Goal: Task Accomplishment & Management: Use online tool/utility

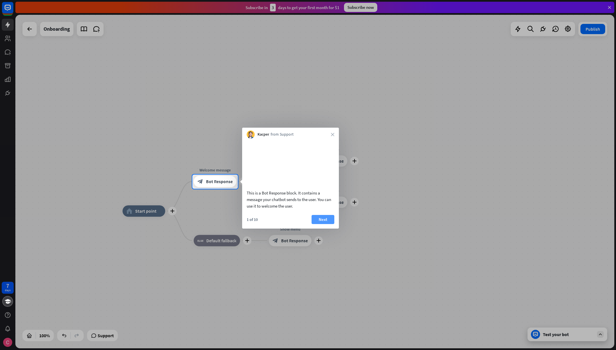
click at [319, 224] on button "Next" at bounding box center [322, 219] width 23 height 9
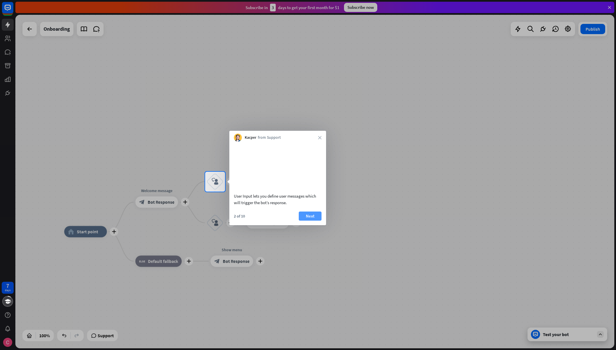
click at [313, 221] on button "Next" at bounding box center [310, 216] width 23 height 9
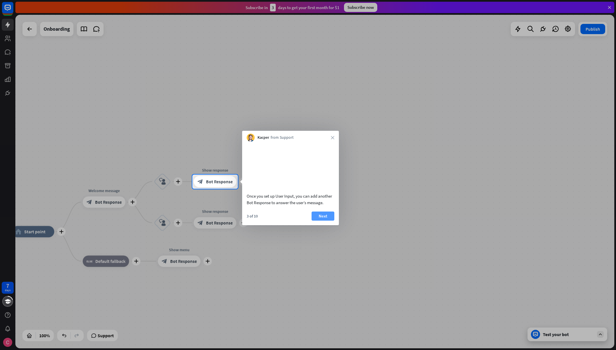
click at [323, 221] on button "Next" at bounding box center [322, 216] width 23 height 9
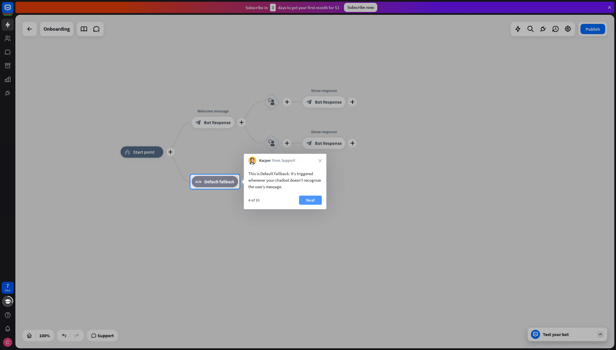
click at [307, 200] on button "Next" at bounding box center [310, 200] width 23 height 9
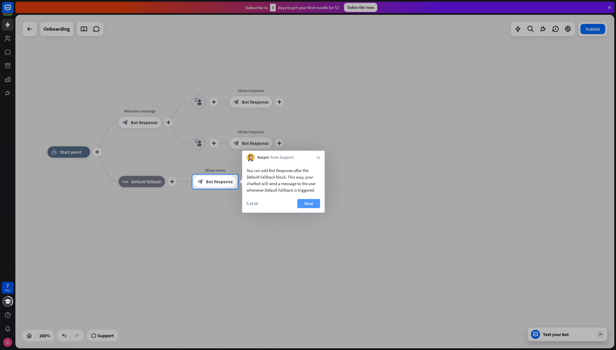
click at [303, 204] on button "Next" at bounding box center [308, 203] width 23 height 9
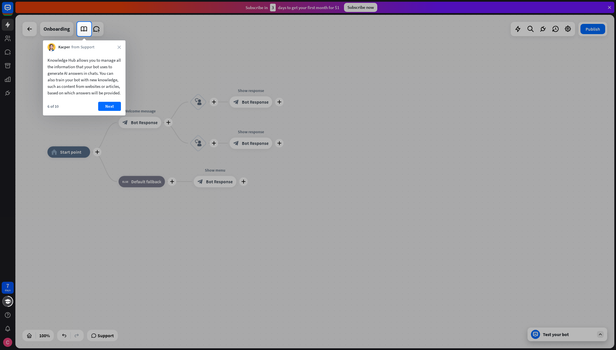
drag, startPoint x: 55, startPoint y: 69, endPoint x: 58, endPoint y: 77, distance: 9.2
click at [58, 76] on div "Knowledge Hub allows you to manage all the information that your bot uses to ge…" at bounding box center [83, 76] width 73 height 39
drag, startPoint x: 59, startPoint y: 80, endPoint x: 62, endPoint y: 90, distance: 9.8
click at [62, 90] on div "Knowledge Hub allows you to manage all the information that your bot uses to ge…" at bounding box center [83, 76] width 73 height 39
click at [82, 94] on div "Knowledge Hub allows you to manage all the information that your bot uses to ge…" at bounding box center [83, 76] width 73 height 39
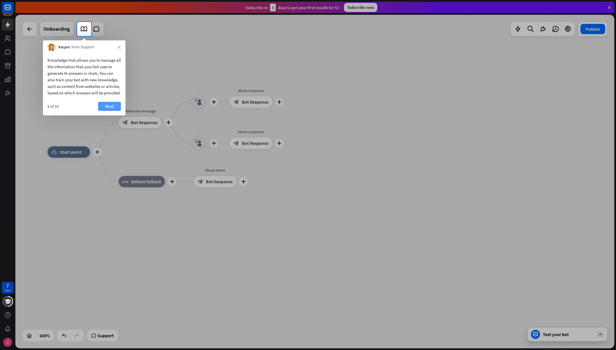
click at [118, 111] on button "Next" at bounding box center [109, 106] width 23 height 9
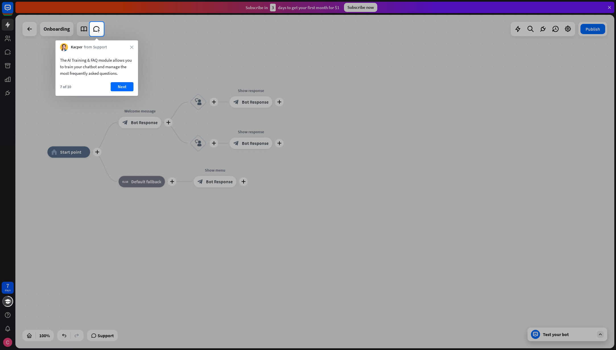
drag, startPoint x: 61, startPoint y: 61, endPoint x: 79, endPoint y: 62, distance: 18.2
click at [79, 62] on div "The AI Training & FAQ module allows you to train your chatbot and manage the mo…" at bounding box center [96, 67] width 73 height 20
click at [120, 87] on button "Next" at bounding box center [122, 86] width 23 height 9
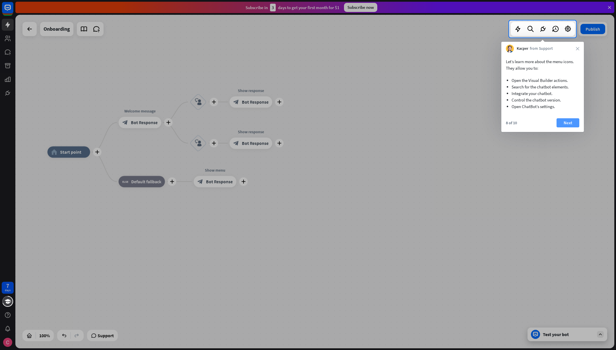
click at [569, 123] on button "Next" at bounding box center [567, 122] width 23 height 9
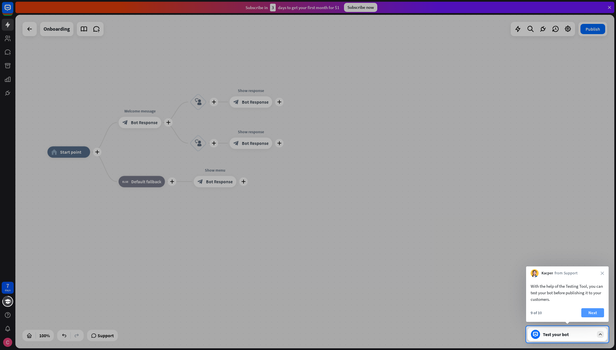
click at [587, 313] on button "Next" at bounding box center [592, 312] width 23 height 9
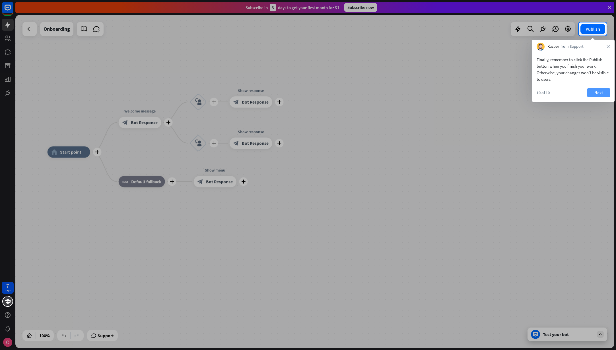
click at [600, 92] on button "Next" at bounding box center [598, 92] width 23 height 9
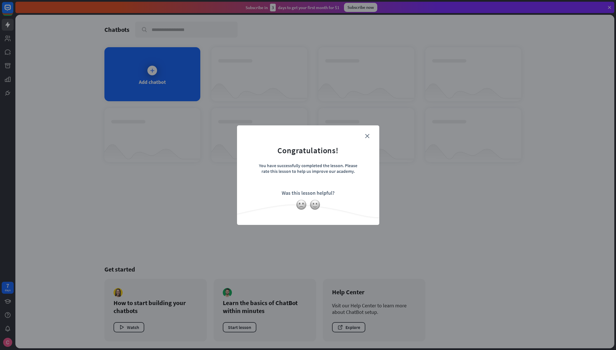
click at [369, 136] on form "Congratulations! You have successfully completed the lesson. Please rate this l…" at bounding box center [308, 166] width 128 height 68
click at [367, 136] on icon "close" at bounding box center [367, 136] width 4 height 4
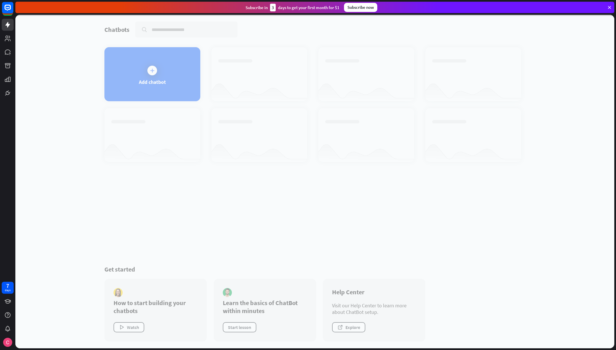
click at [283, 239] on div at bounding box center [314, 182] width 598 height 334
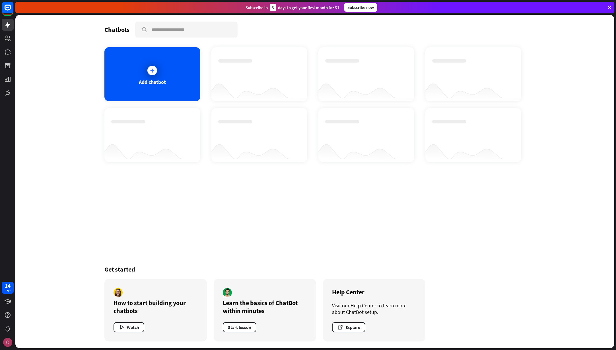
click at [8, 342] on img at bounding box center [7, 342] width 9 height 9
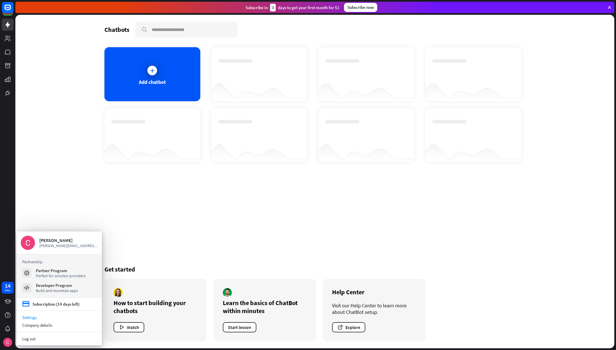
click at [47, 319] on link "Settings" at bounding box center [58, 318] width 85 height 8
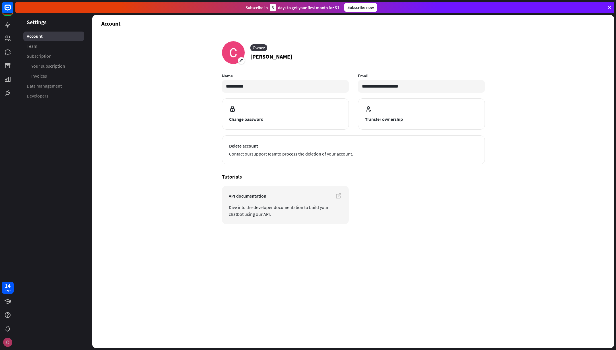
click at [11, 343] on img at bounding box center [7, 342] width 9 height 9
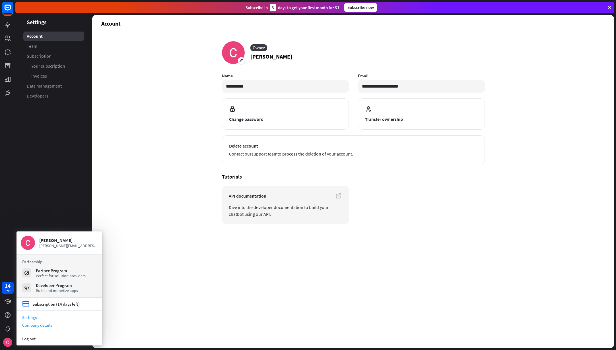
click at [39, 324] on div "Company details" at bounding box center [58, 325] width 85 height 8
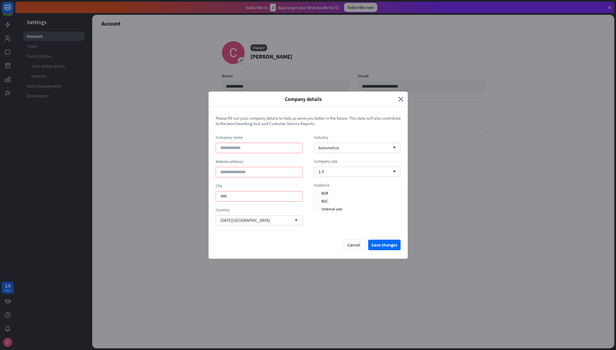
drag, startPoint x: 285, startPoint y: 116, endPoint x: 301, endPoint y: 122, distance: 16.7
click at [301, 122] on span "Please fill out your company details to help us serve you better in the future.…" at bounding box center [308, 120] width 185 height 11
click at [255, 223] on div "[DATE] Island arrow_down" at bounding box center [259, 220] width 87 height 10
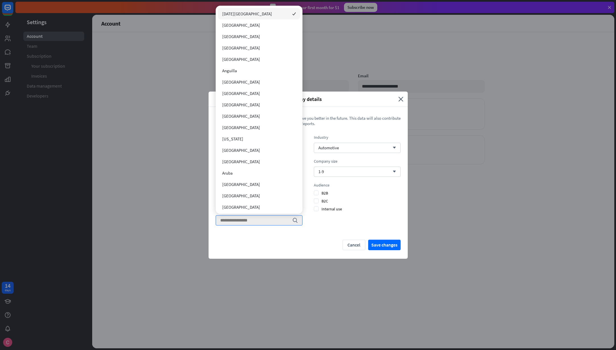
click at [330, 224] on div "Industry Automotive arrow_down Company size 1-9 arrow_down Audience B2B B2C Int…" at bounding box center [357, 183] width 87 height 96
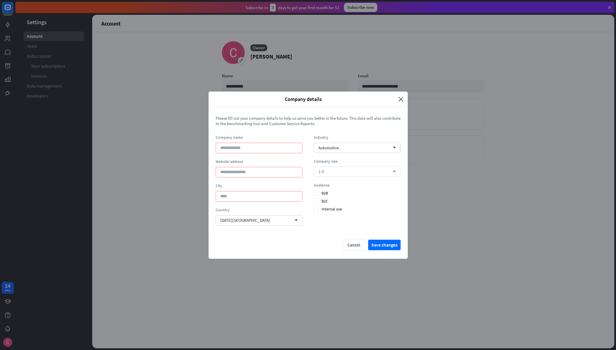
click at [349, 174] on div "1-9 arrow_down" at bounding box center [357, 172] width 87 height 10
click at [288, 250] on div "Please fill out your company details to help us serve you better in the future.…" at bounding box center [307, 183] width 199 height 152
click at [342, 146] on div "Automotive arrow_down" at bounding box center [357, 148] width 87 height 10
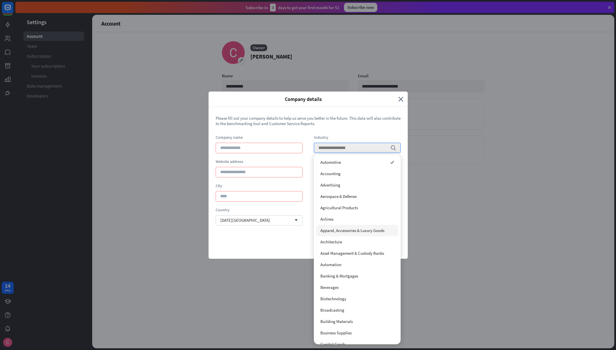
click at [284, 241] on div "Cancel Save changes" at bounding box center [308, 245] width 185 height 11
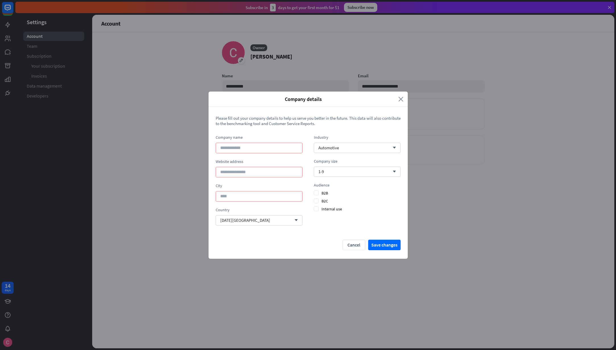
click at [402, 99] on icon "close" at bounding box center [400, 99] width 5 height 7
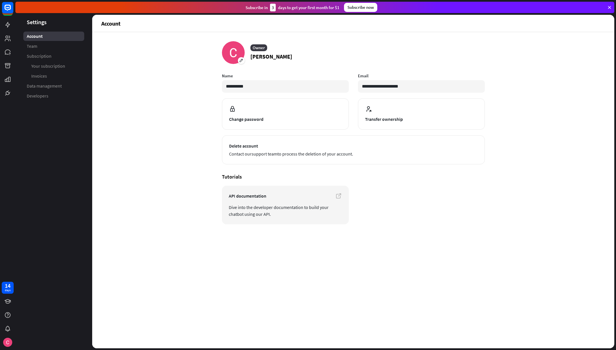
click at [165, 115] on div "**********" at bounding box center [353, 190] width 522 height 316
click at [8, 345] on img at bounding box center [7, 342] width 9 height 9
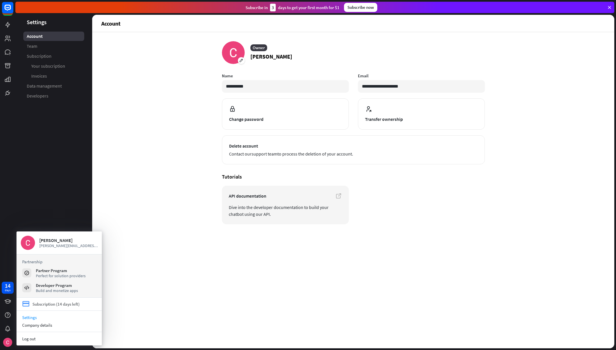
click at [53, 306] on div "Subscription (14 days left)" at bounding box center [55, 303] width 47 height 5
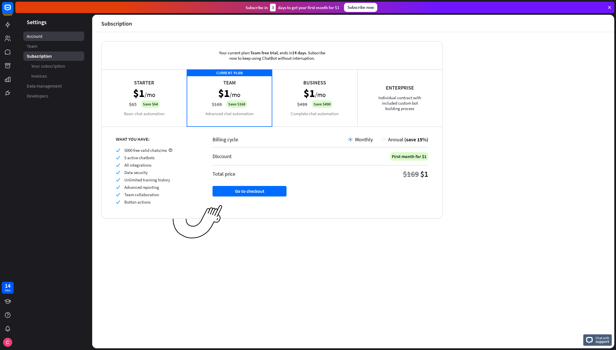
click at [55, 38] on link "Account" at bounding box center [53, 36] width 61 height 9
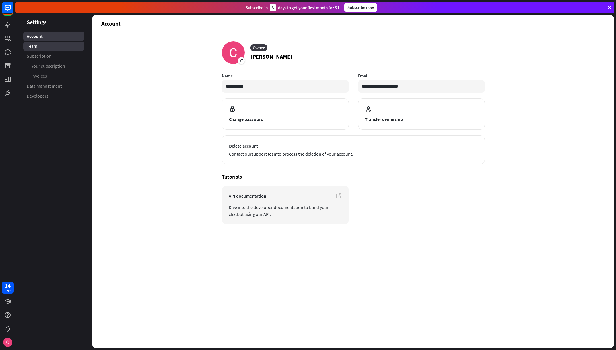
click at [42, 44] on link "Team" at bounding box center [53, 46] width 61 height 9
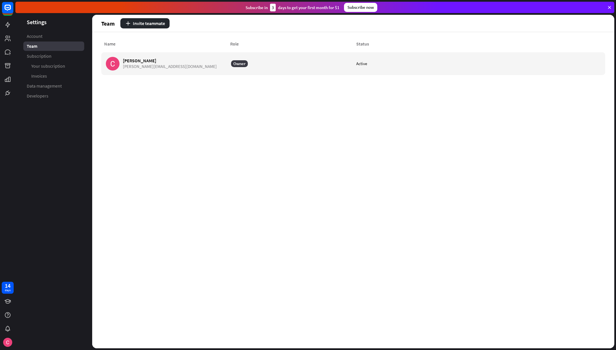
click at [160, 112] on div "Name Role Status [PERSON_NAME] [PERSON_NAME][EMAIL_ADDRESS][DOMAIN_NAME] Owner …" at bounding box center [353, 190] width 522 height 316
click at [51, 68] on span "Your subscription" at bounding box center [48, 66] width 34 height 6
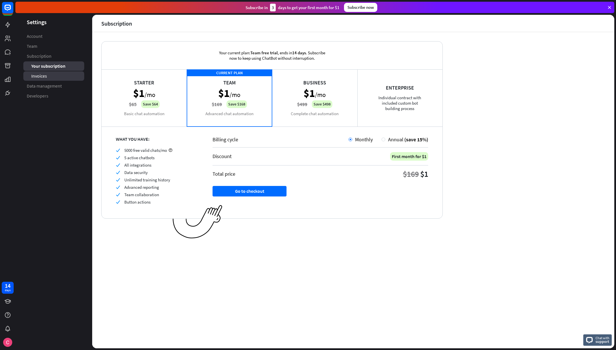
click at [48, 76] on link "Invoices" at bounding box center [53, 75] width 61 height 9
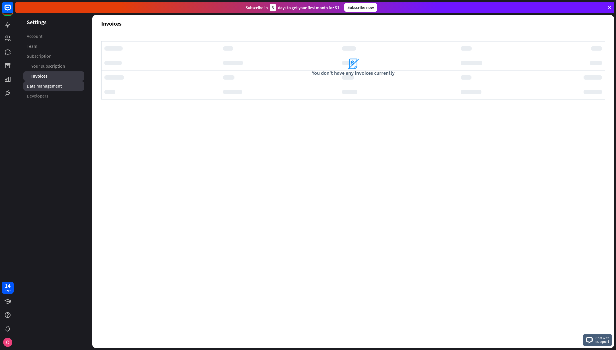
click at [44, 89] on link "Data management" at bounding box center [53, 85] width 61 height 9
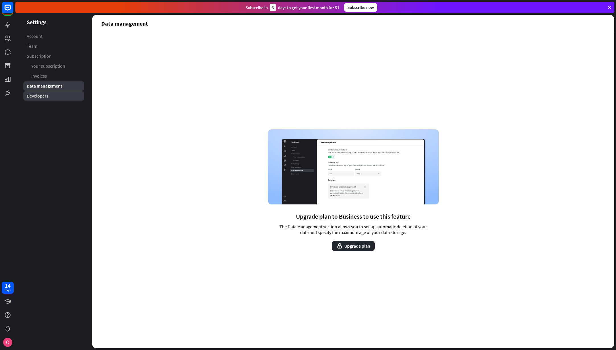
click at [49, 94] on link "Developers" at bounding box center [53, 95] width 61 height 9
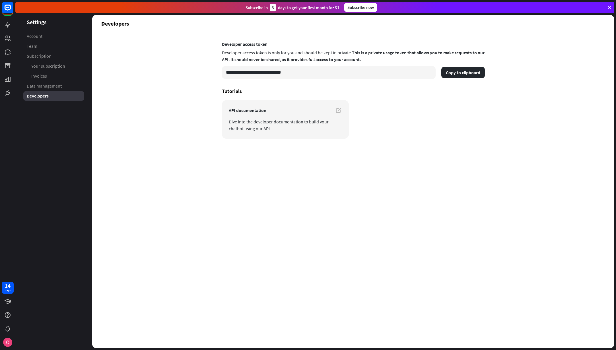
click at [165, 104] on div "**********" at bounding box center [353, 190] width 522 height 316
click at [11, 51] on icon at bounding box center [7, 52] width 7 height 7
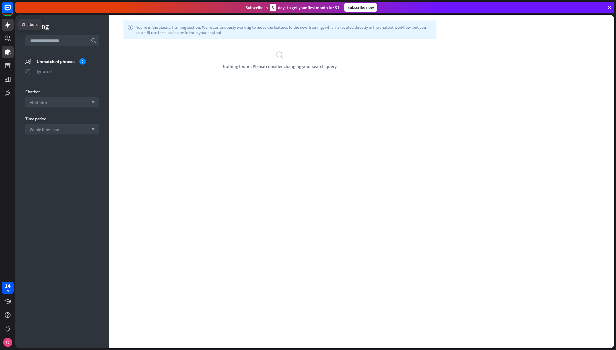
click at [9, 25] on icon at bounding box center [7, 25] width 5 height 6
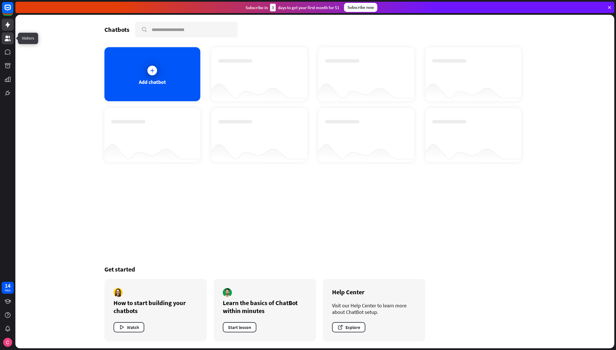
click at [9, 40] on icon at bounding box center [8, 39] width 6 height 6
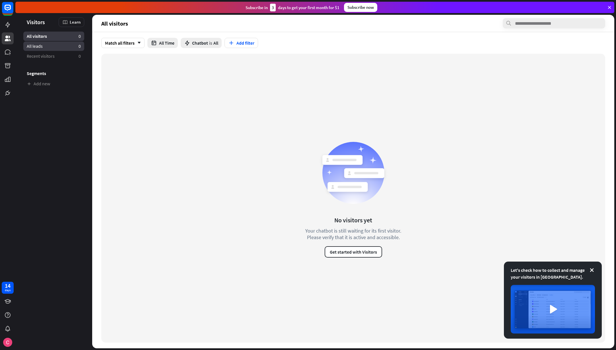
click at [51, 49] on link "All leads 0" at bounding box center [53, 46] width 61 height 9
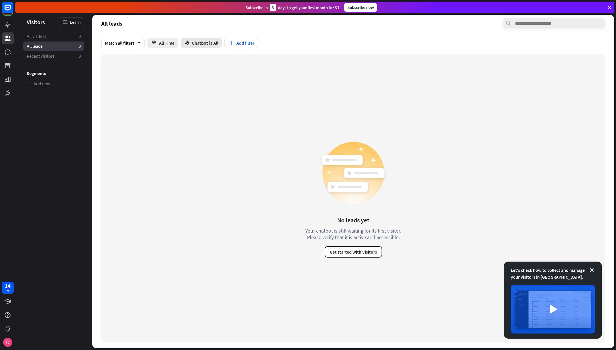
click at [203, 44] on span "Chatbot" at bounding box center [200, 43] width 16 height 6
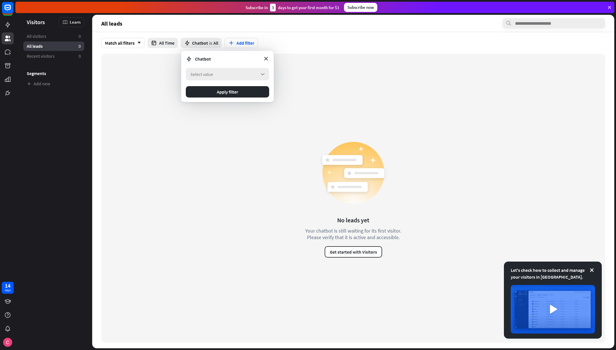
click at [219, 71] on div "Select value arrow_down" at bounding box center [227, 74] width 83 height 13
click at [277, 45] on div "Match all filters arrow_down All Time Chatbot is All Add filter" at bounding box center [353, 43] width 504 height 10
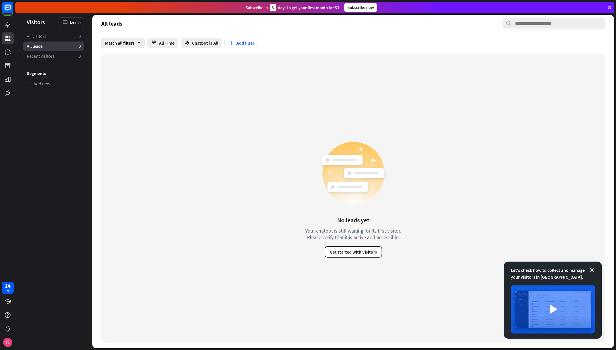
click at [109, 43] on div "Match all filters arrow_down" at bounding box center [122, 43] width 43 height 10
click at [102, 96] on div "No leads yet Your chatbot is still waiting for its first visitor. Please verify…" at bounding box center [353, 198] width 504 height 289
click at [55, 55] on link "Recent visitors 0" at bounding box center [53, 55] width 61 height 9
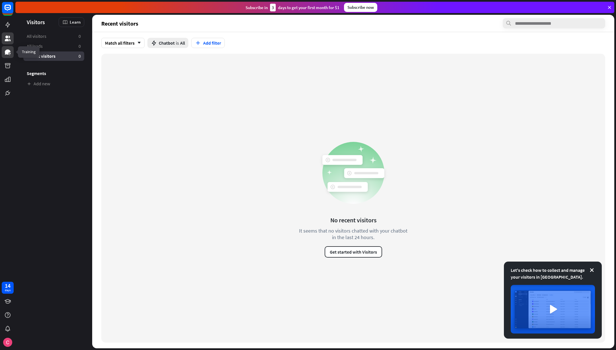
click at [6, 51] on icon at bounding box center [8, 51] width 6 height 5
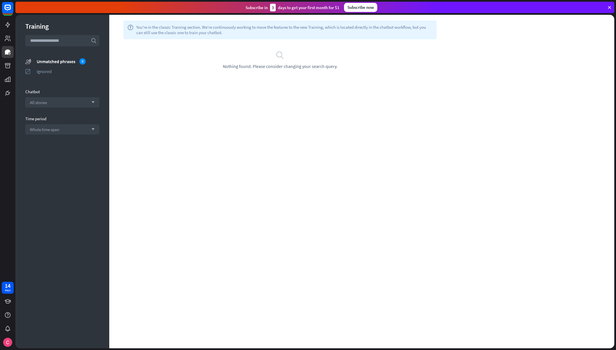
drag, startPoint x: 172, startPoint y: 100, endPoint x: 115, endPoint y: 91, distance: 57.3
click at [171, 100] on div "help You're in the classic Training section. We're continuously working to move…" at bounding box center [361, 182] width 505 height 334
click at [42, 105] on div "All stories arrow_down" at bounding box center [62, 102] width 74 height 10
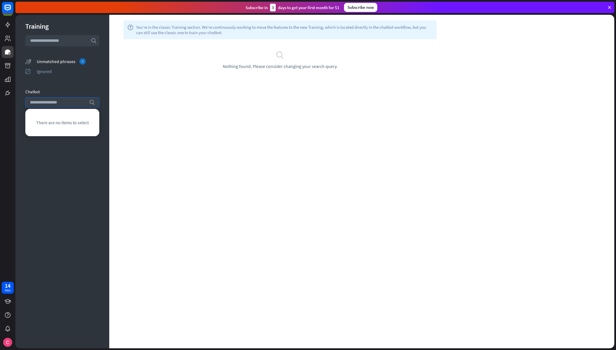
click at [63, 64] on div "Unmatched phrases 0" at bounding box center [68, 61] width 63 height 6
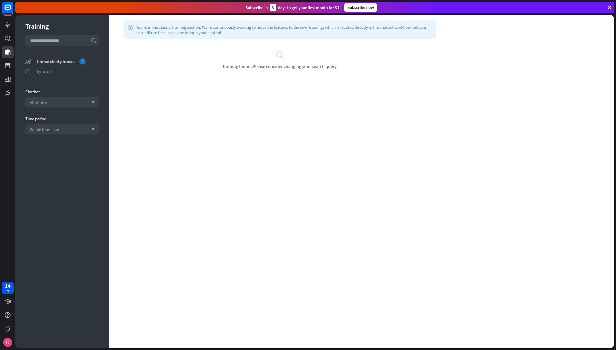
click at [57, 63] on div "Unmatched phrases 0" at bounding box center [68, 61] width 63 height 6
click at [72, 125] on div "Whole time span arrow_down" at bounding box center [62, 129] width 74 height 10
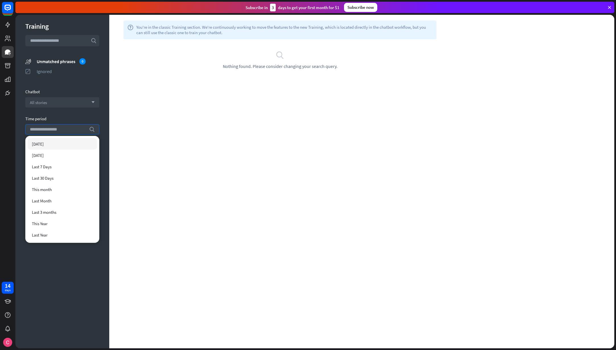
click at [80, 115] on div "Training search unmatched_phrases Unmatched phrases 0 ignored Ignored Chatbot A…" at bounding box center [62, 182] width 94 height 334
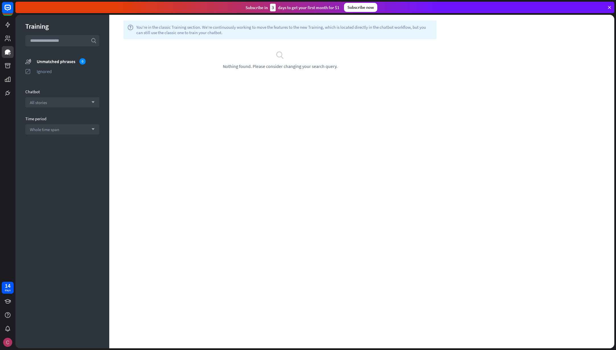
click at [8, 338] on img at bounding box center [7, 342] width 9 height 9
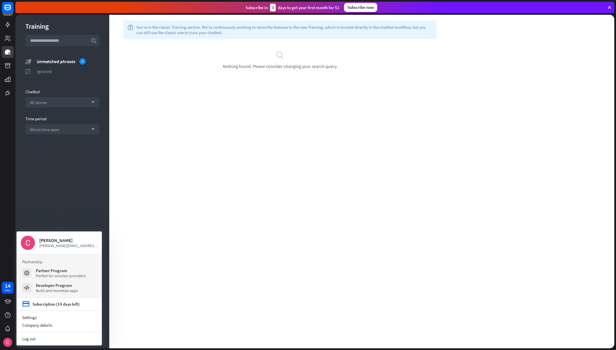
click at [84, 179] on div "Training search unmatched_phrases Unmatched phrases 0 ignored Ignored Chatbot A…" at bounding box center [62, 182] width 94 height 334
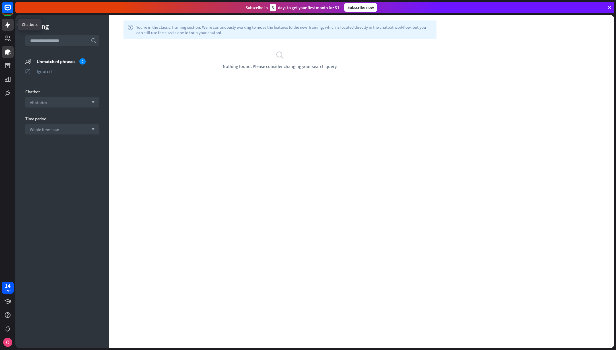
click at [6, 22] on icon at bounding box center [7, 24] width 7 height 7
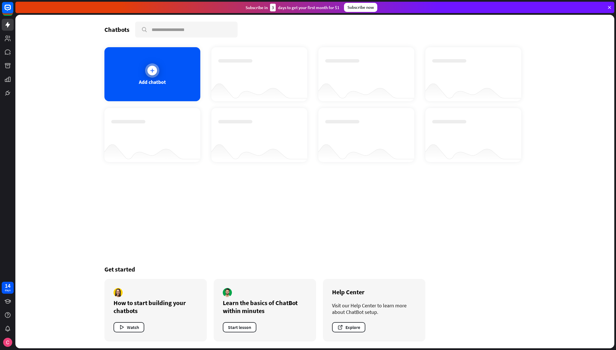
click at [168, 66] on div "Add chatbot" at bounding box center [152, 74] width 96 height 54
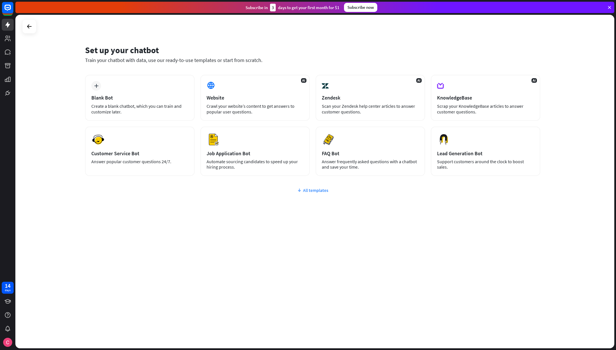
click at [315, 191] on div "All templates" at bounding box center [312, 190] width 455 height 6
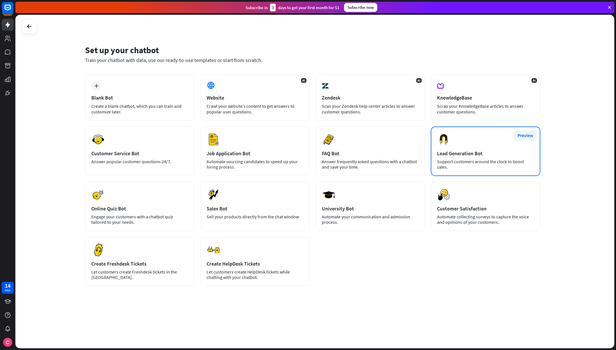
click at [524, 134] on button "Preview" at bounding box center [524, 135] width 23 height 11
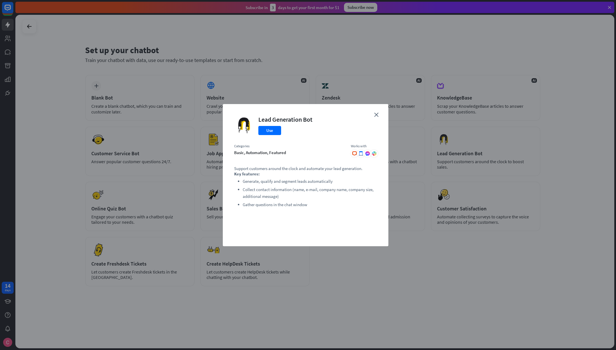
drag, startPoint x: 249, startPoint y: 162, endPoint x: 280, endPoint y: 190, distance: 42.3
click at [280, 190] on div "close Lead Generation Bot Use Categories basic, automation, featured Works with…" at bounding box center [305, 175] width 165 height 142
click at [280, 190] on li "Collect contact information (name, e-mail, company name, company size, addition…" at bounding box center [310, 193] width 134 height 14
drag, startPoint x: 344, startPoint y: 146, endPoint x: 374, endPoint y: 157, distance: 31.6
click at [374, 157] on div "close Lead Generation Bot Use Categories basic, automation, featured Works with…" at bounding box center [305, 175] width 165 height 142
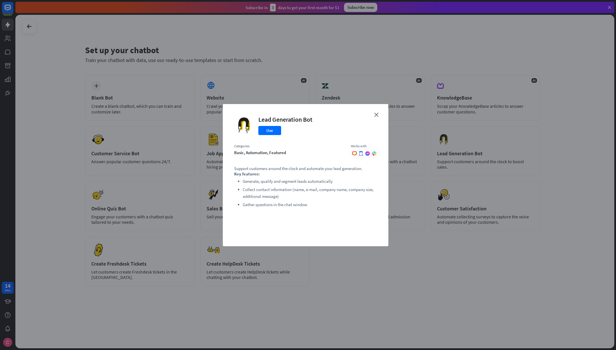
click at [374, 157] on div "close Lead Generation Bot Use Categories basic, automation, featured Works with…" at bounding box center [305, 175] width 165 height 142
click at [268, 131] on button "Use" at bounding box center [269, 130] width 23 height 9
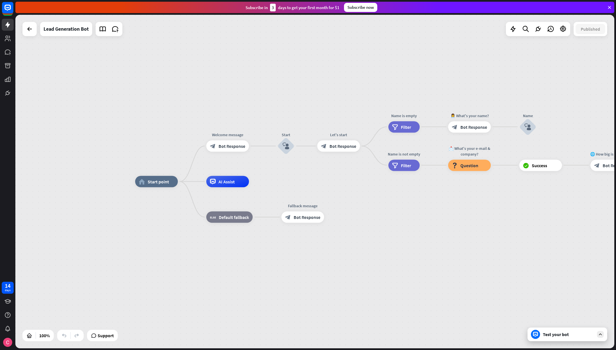
drag, startPoint x: 442, startPoint y: 202, endPoint x: 354, endPoint y: 191, distance: 88.9
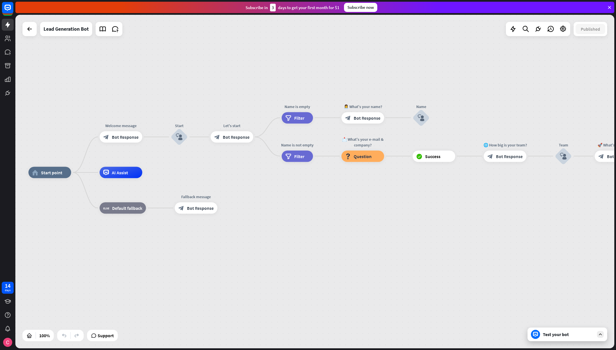
drag, startPoint x: 430, startPoint y: 201, endPoint x: 324, endPoint y: 192, distance: 107.0
click at [324, 192] on div "home_2 Start point Welcome message block_bot_response Bot Response Start block_…" at bounding box center [327, 340] width 598 height 334
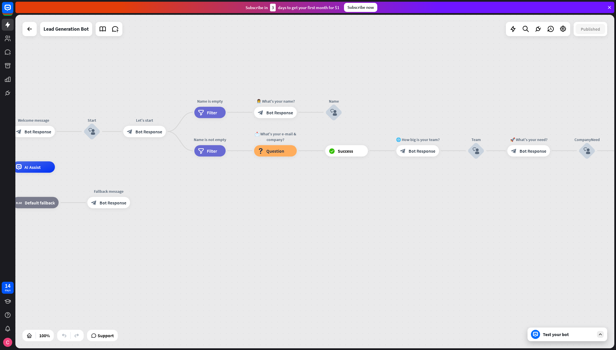
drag, startPoint x: 459, startPoint y: 187, endPoint x: 372, endPoint y: 182, distance: 87.5
click at [372, 182] on div "home_2 Start point Welcome message block_bot_response Bot Response Start block_…" at bounding box center [240, 334] width 598 height 334
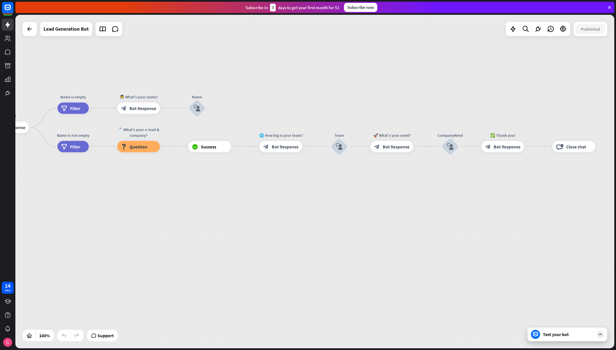
drag, startPoint x: 438, startPoint y: 189, endPoint x: 297, endPoint y: 185, distance: 140.2
click at [297, 185] on div "home_2 Start point Welcome message block_bot_response Bot Response Start block_…" at bounding box center [103, 330] width 598 height 334
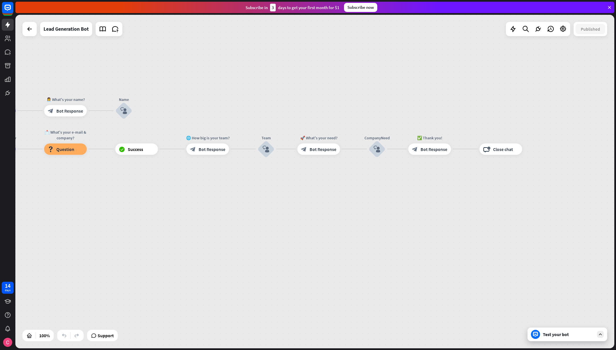
drag, startPoint x: 413, startPoint y: 174, endPoint x: 343, endPoint y: 176, distance: 69.7
click at [343, 176] on div "home_2 Start point Welcome message block_bot_response Bot Response Start block_…" at bounding box center [314, 182] width 598 height 334
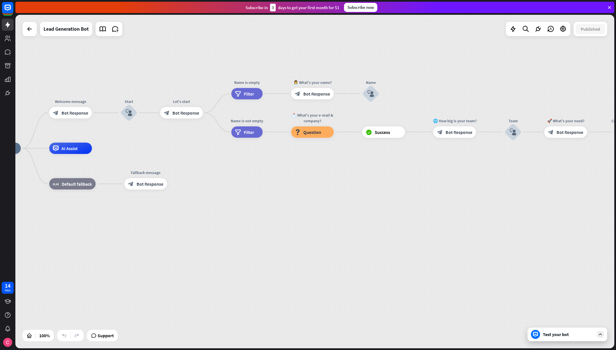
drag, startPoint x: 200, startPoint y: 185, endPoint x: 450, endPoint y: 166, distance: 251.2
click at [450, 166] on div "home_2 Start point Welcome message block_bot_response Bot Response Start block_…" at bounding box center [277, 315] width 598 height 334
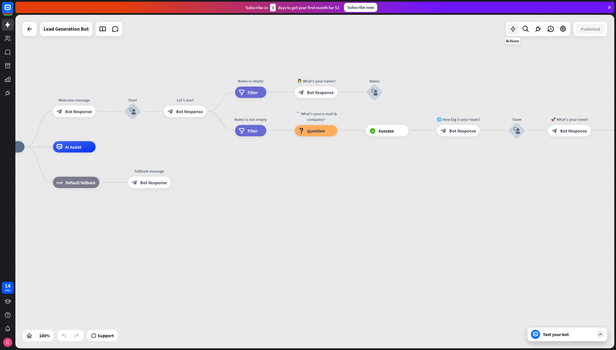
click at [510, 30] on icon at bounding box center [512, 28] width 7 height 7
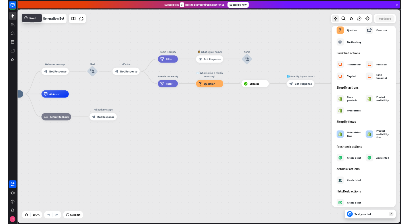
scroll to position [176, 0]
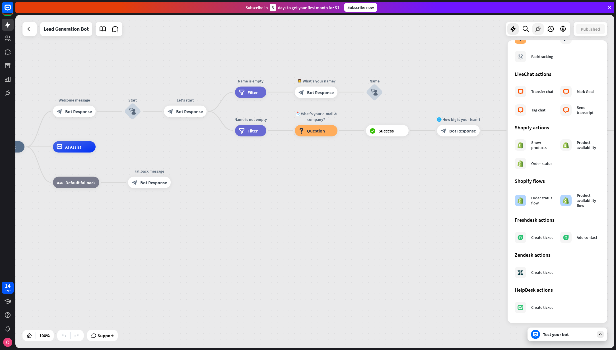
click at [534, 31] on icon at bounding box center [537, 28] width 7 height 7
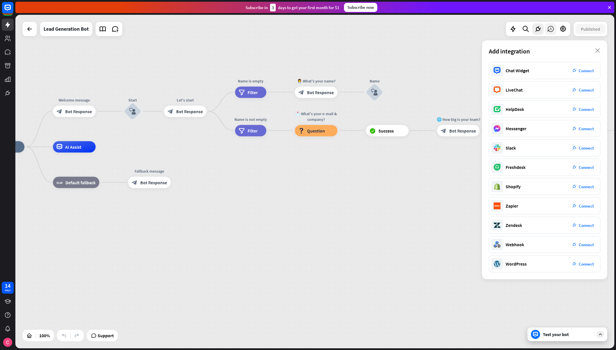
click at [546, 31] on icon at bounding box center [549, 28] width 7 height 7
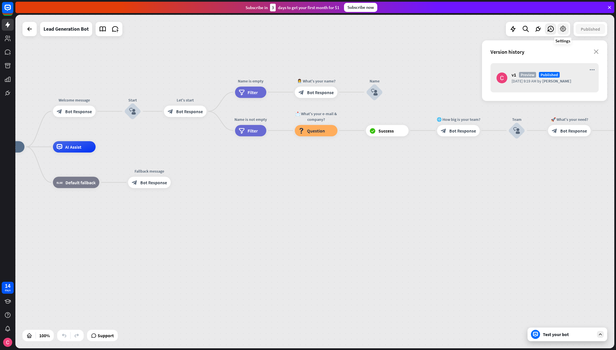
click at [561, 32] on icon at bounding box center [562, 28] width 7 height 7
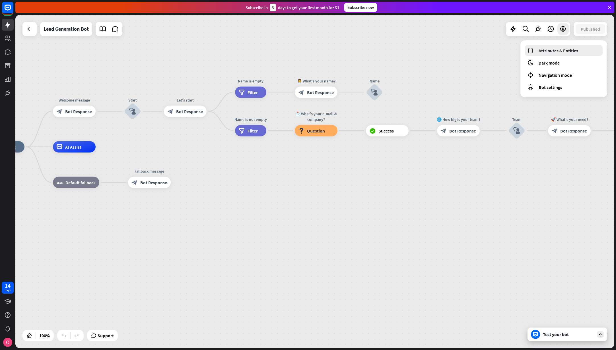
click at [564, 53] on span "Attributes & Entities" at bounding box center [558, 51] width 40 height 6
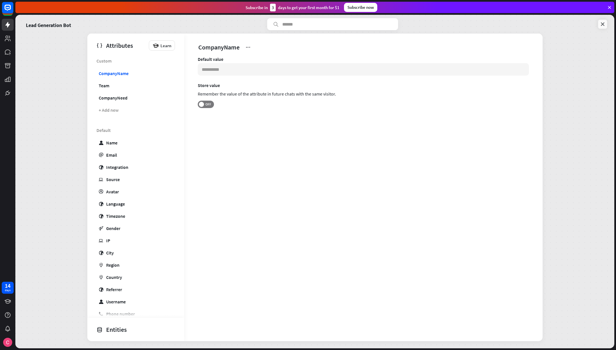
click at [604, 25] on icon at bounding box center [602, 24] width 6 height 6
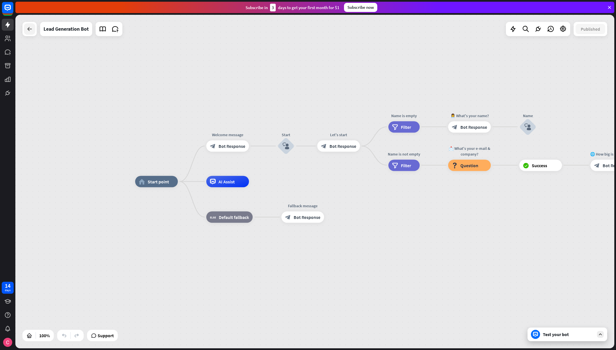
click at [25, 31] on div at bounding box center [29, 28] width 11 height 11
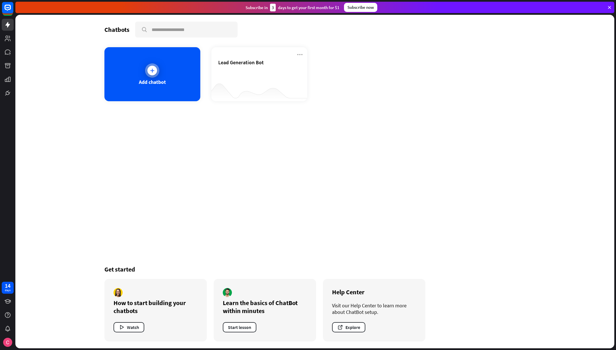
click at [167, 74] on div "Add chatbot" at bounding box center [152, 74] width 96 height 54
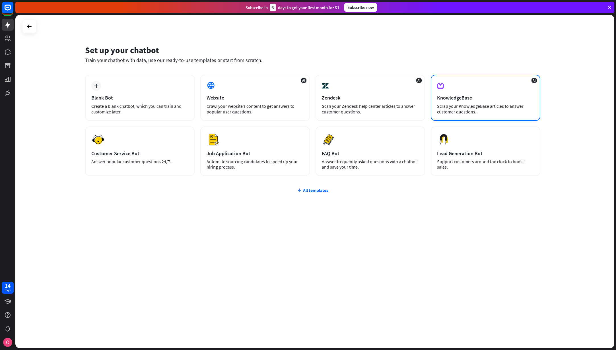
click at [501, 91] on div "AI KnowledgeBase Scrap your KnowledgeBase articles to answer customer questions." at bounding box center [484, 98] width 109 height 46
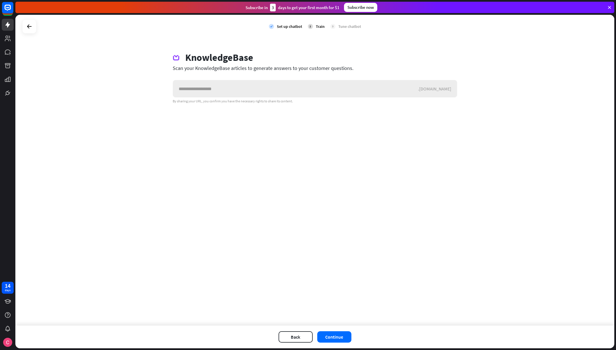
click at [238, 86] on input "text" at bounding box center [295, 88] width 245 height 17
click at [260, 94] on input "**********" at bounding box center [295, 88] width 245 height 17
type input "**********"
click at [275, 127] on div "**********" at bounding box center [314, 170] width 598 height 311
click at [333, 336] on button "Continue" at bounding box center [334, 336] width 34 height 11
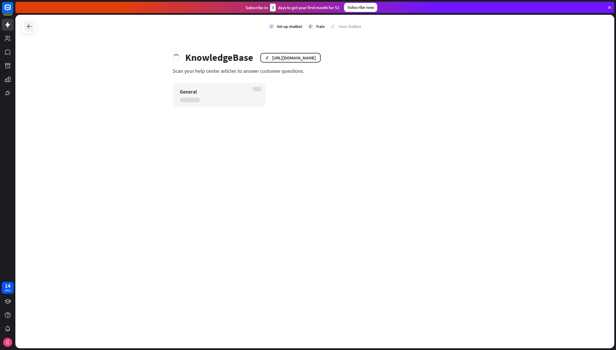
click at [31, 25] on icon at bounding box center [29, 26] width 7 height 7
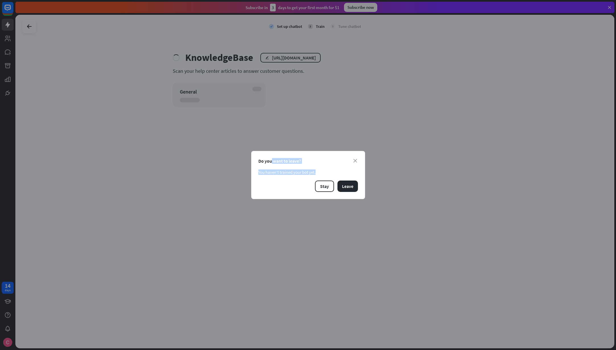
drag, startPoint x: 271, startPoint y: 161, endPoint x: 318, endPoint y: 177, distance: 49.7
click at [318, 177] on div "close Do you want to leave? You haven’t trained your bot yet. Stay Leave" at bounding box center [308, 175] width 114 height 48
click at [330, 172] on div "You haven’t trained your bot yet." at bounding box center [308, 171] width 100 height 5
click at [329, 188] on button "Stay" at bounding box center [324, 186] width 19 height 11
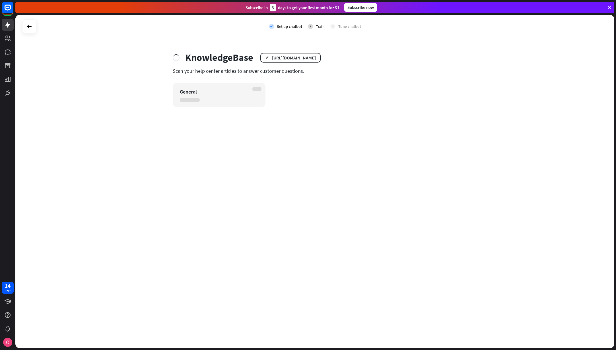
click at [318, 157] on div "check Set up chatbot 2 Train 3 Tune chatbot KnowledgeBase edit [URL][DOMAIN_NAM…" at bounding box center [314, 182] width 598 height 334
click at [32, 27] on icon at bounding box center [29, 26] width 7 height 7
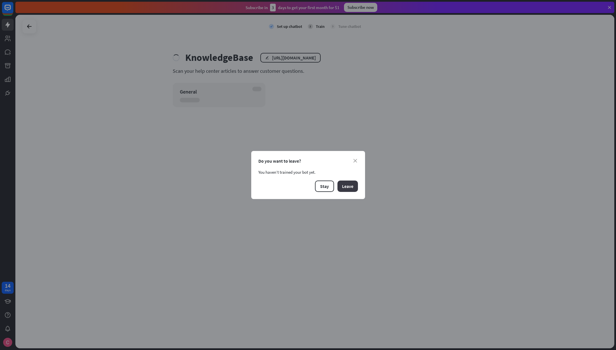
click at [344, 187] on button "Leave" at bounding box center [347, 186] width 20 height 11
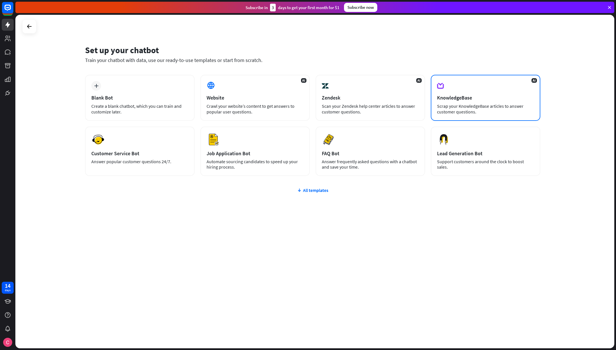
click at [448, 100] on div "KnowledgeBase" at bounding box center [485, 97] width 97 height 7
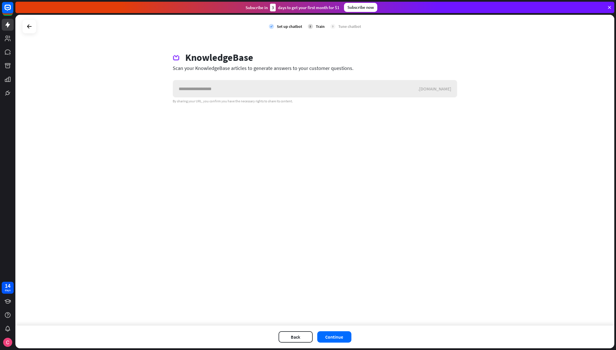
click at [243, 91] on input "text" at bounding box center [295, 88] width 245 height 17
click at [146, 41] on div "check Set up chatbot 2 Train 3 Tune chatbot KnowledgeBase Scan your KnowledgeBa…" at bounding box center [314, 170] width 598 height 311
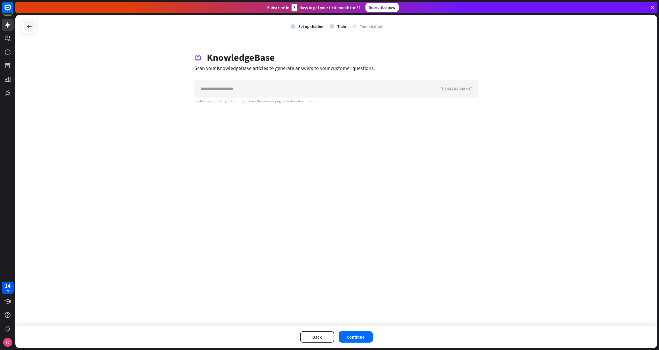
click at [33, 30] on div at bounding box center [29, 26] width 11 height 11
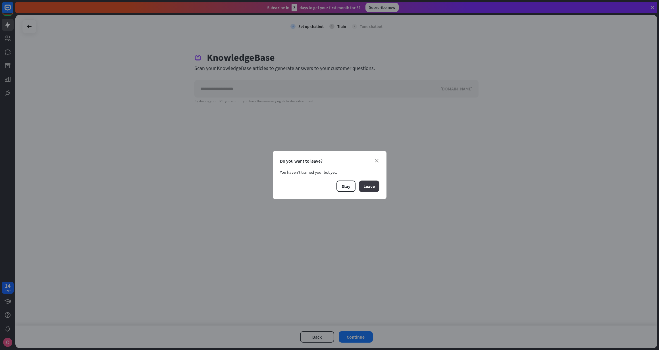
click at [369, 185] on button "Leave" at bounding box center [369, 186] width 20 height 11
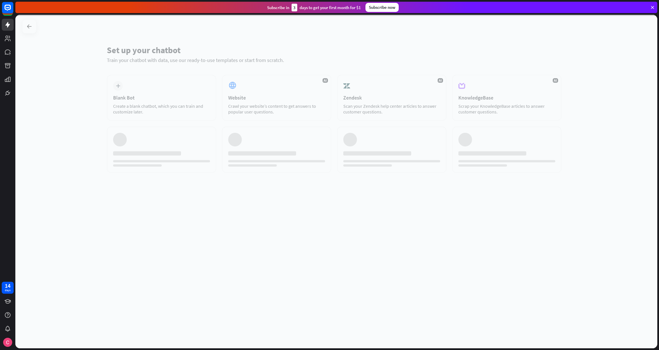
click at [69, 48] on div at bounding box center [336, 182] width 642 height 334
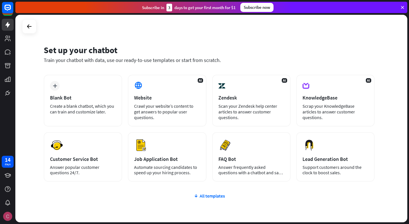
click at [7, 218] on img at bounding box center [7, 216] width 9 height 9
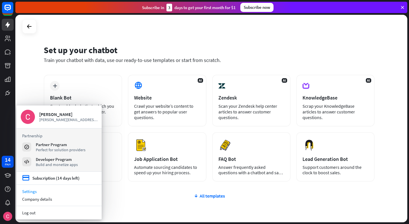
click at [41, 189] on link "Settings" at bounding box center [58, 192] width 85 height 8
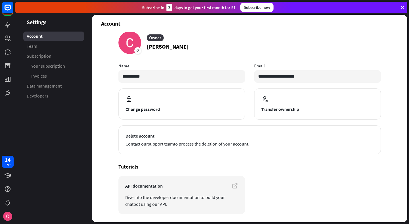
scroll to position [28, 0]
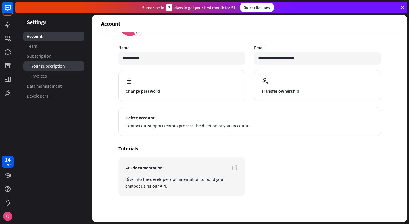
click at [50, 66] on span "Your subscription" at bounding box center [48, 66] width 34 height 6
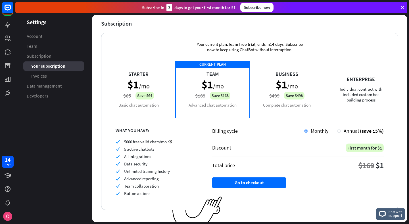
scroll to position [16, 0]
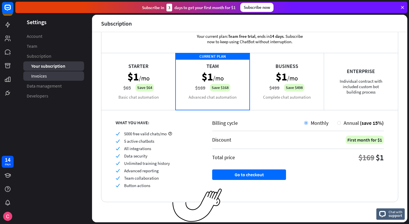
click at [51, 76] on link "Invoices" at bounding box center [53, 75] width 61 height 9
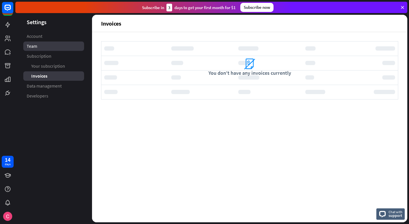
click at [37, 47] on span "Team" at bounding box center [32, 46] width 11 height 6
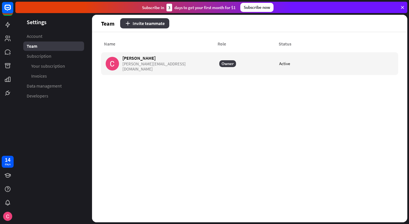
click at [160, 24] on button "Invite teammate" at bounding box center [144, 23] width 49 height 10
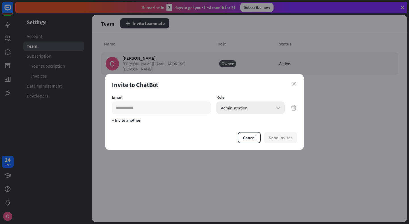
click at [272, 109] on div "Administration arrow_down" at bounding box center [251, 108] width 68 height 13
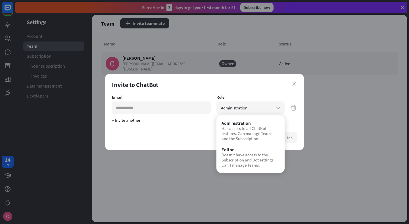
click at [277, 93] on div "close Invite to ChatBot Email Role Administration arrow_down + Invite another C…" at bounding box center [204, 112] width 199 height 76
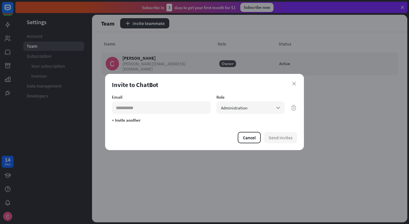
click at [297, 84] on div "Invite to ChatBot" at bounding box center [204, 85] width 185 height 8
click at [293, 84] on icon "close" at bounding box center [295, 84] width 4 height 4
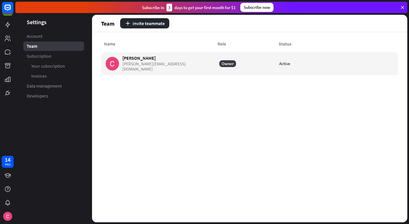
click at [189, 117] on div "Name Role Status [PERSON_NAME] [PERSON_NAME][EMAIL_ADDRESS][DOMAIN_NAME] Owner …" at bounding box center [250, 127] width 316 height 190
click at [38, 36] on span "Account" at bounding box center [35, 36] width 16 height 6
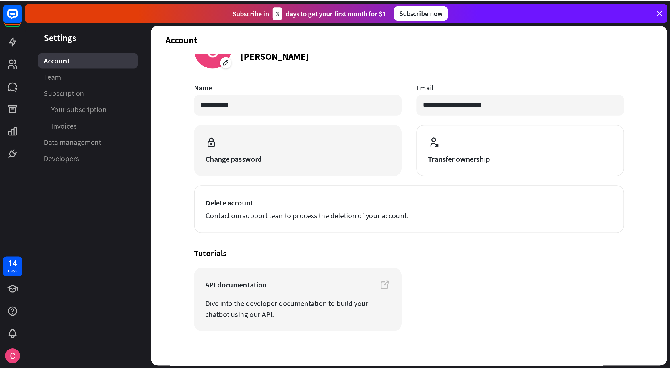
scroll to position [28, 0]
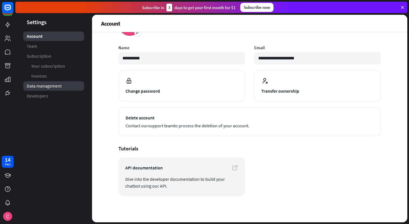
click at [52, 90] on link "Data management" at bounding box center [53, 85] width 61 height 9
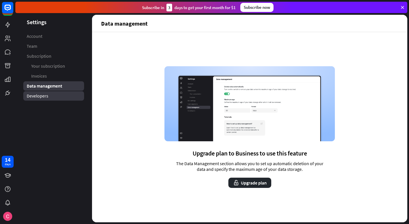
click at [42, 99] on link "Developers" at bounding box center [53, 95] width 61 height 9
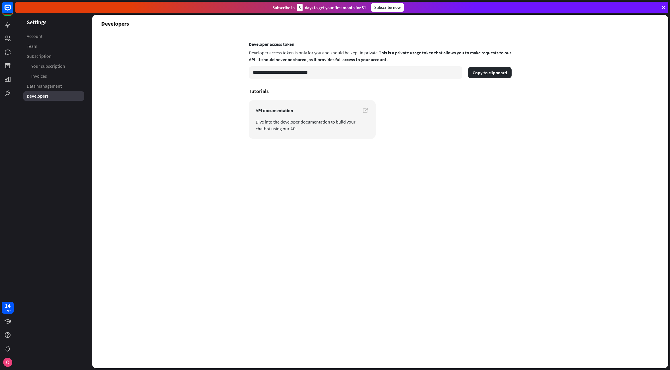
click at [154, 110] on div "**********" at bounding box center [380, 200] width 576 height 336
click at [7, 55] on icon at bounding box center [7, 52] width 7 height 7
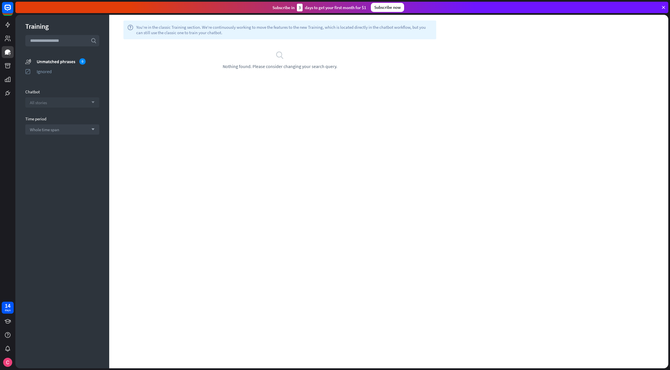
click at [51, 101] on div "All stories arrow_down" at bounding box center [62, 102] width 74 height 10
click at [44, 194] on div "Training search unmatched_phrases Unmatched phrases 0 ignored Ignored Chatbot s…" at bounding box center [62, 191] width 94 height 353
click at [48, 121] on div "Time period" at bounding box center [62, 118] width 74 height 5
click at [9, 350] on img at bounding box center [7, 361] width 9 height 9
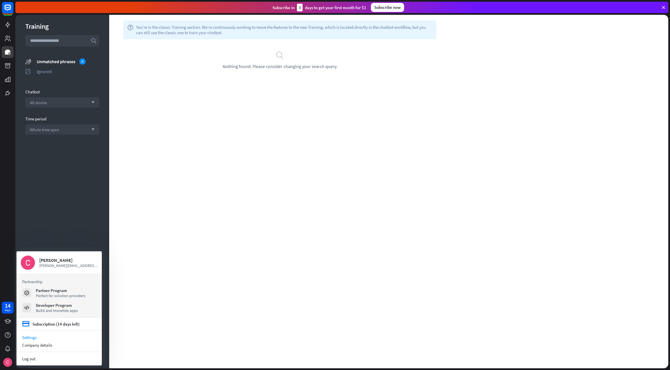
click at [43, 337] on link "Settings" at bounding box center [58, 337] width 85 height 8
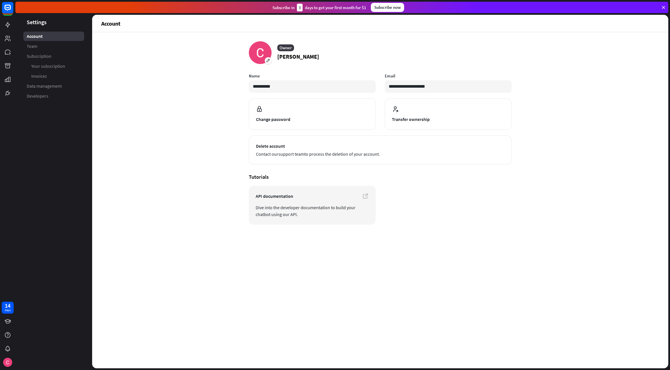
click at [195, 118] on div "**********" at bounding box center [380, 200] width 576 height 336
click at [5, 25] on icon at bounding box center [7, 24] width 7 height 7
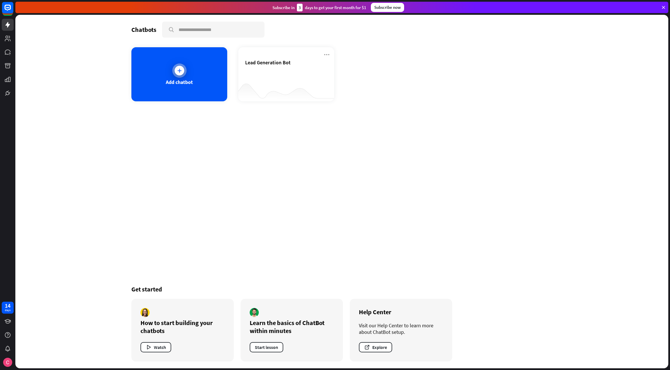
click at [202, 86] on div "Add chatbot" at bounding box center [179, 74] width 96 height 54
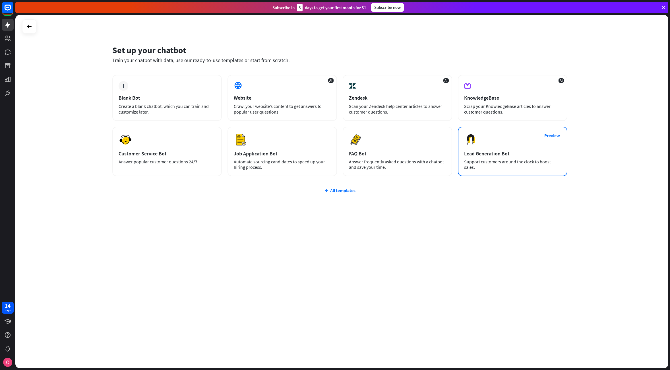
click at [501, 154] on div "Lead Generation Bot" at bounding box center [512, 153] width 97 height 7
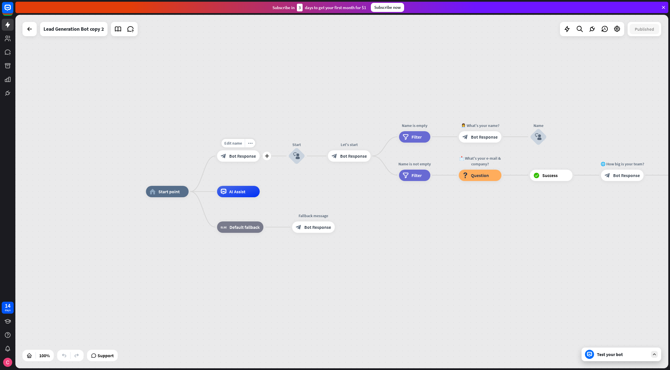
click at [238, 157] on span "Bot Response" at bounding box center [242, 156] width 27 height 6
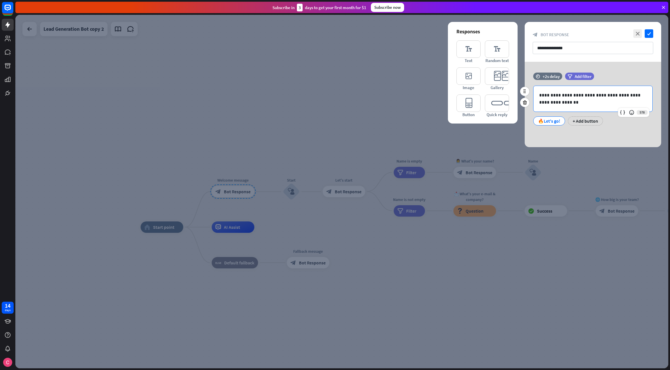
click at [549, 97] on p "**********" at bounding box center [592, 99] width 107 height 14
click at [471, 109] on icon "editor_button" at bounding box center [468, 102] width 24 height 17
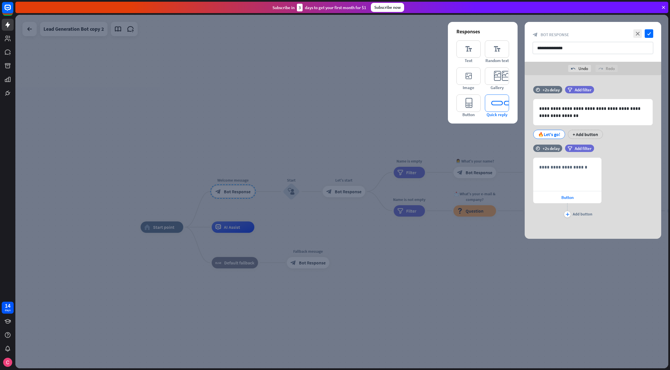
click at [492, 106] on icon "editor_quick_replies" at bounding box center [497, 102] width 24 height 17
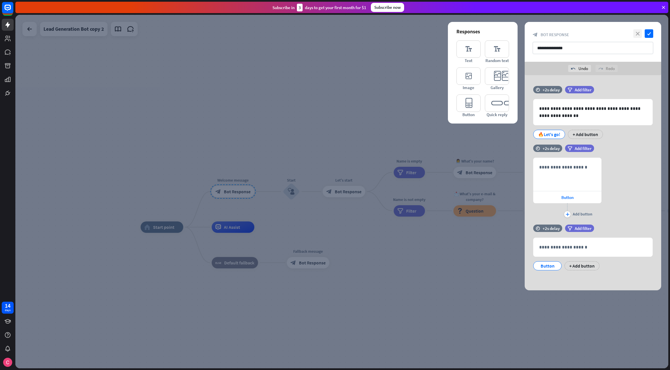
click at [615, 33] on icon "close" at bounding box center [637, 33] width 9 height 9
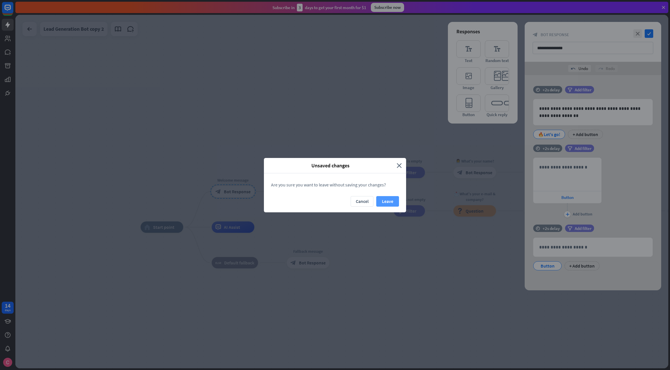
click at [382, 202] on button "Leave" at bounding box center [387, 201] width 23 height 11
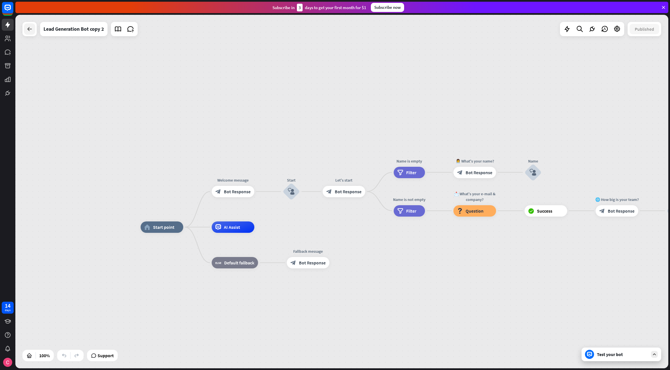
click at [28, 28] on icon at bounding box center [29, 29] width 7 height 7
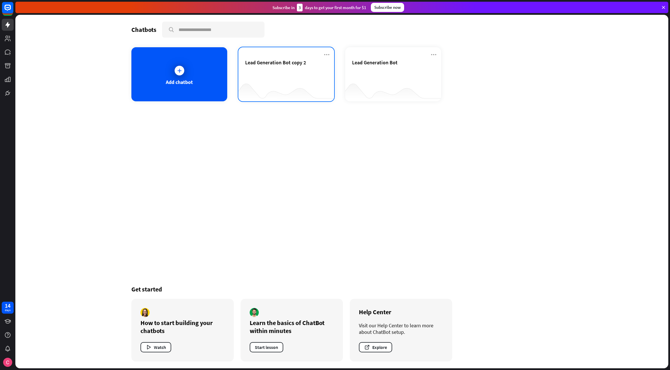
click at [331, 54] on div "Lead Generation Bot copy 2" at bounding box center [286, 74] width 96 height 54
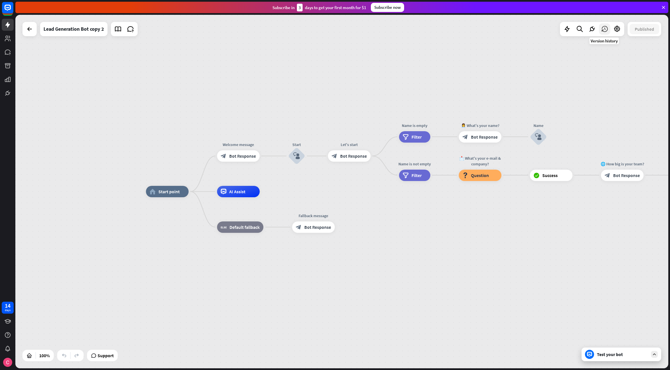
click at [603, 28] on icon at bounding box center [604, 28] width 7 height 7
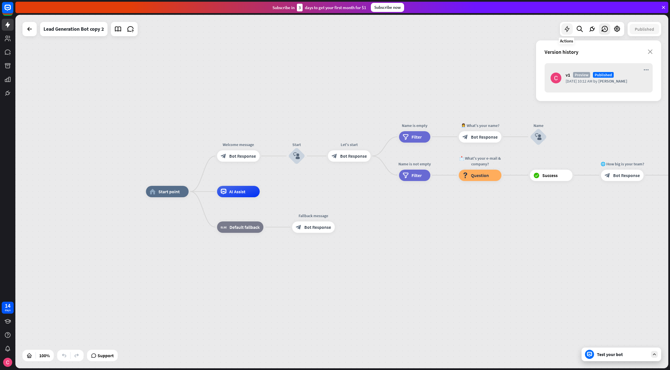
click at [568, 32] on icon at bounding box center [566, 28] width 7 height 7
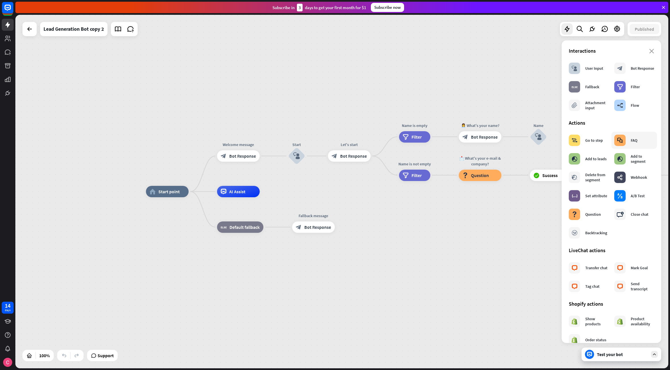
click at [615, 147] on div "block_faq FAQ" at bounding box center [633, 140] width 45 height 17
click at [488, 179] on div "block_question Question" at bounding box center [480, 174] width 43 height 11
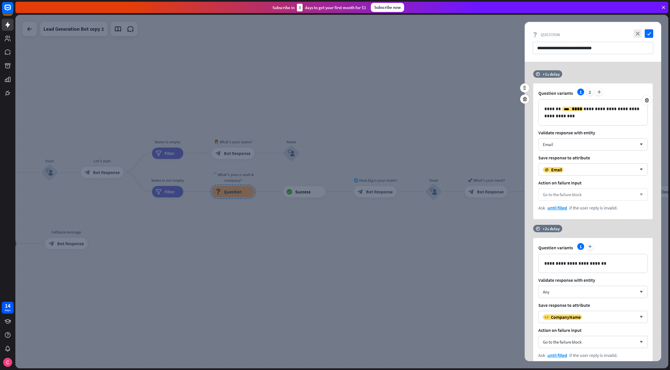
click at [573, 197] on div "Go to the failure block arrow_down" at bounding box center [592, 194] width 109 height 12
click at [532, 187] on div "**********" at bounding box center [593, 144] width 136 height 149
click at [560, 209] on span "until filled" at bounding box center [557, 208] width 20 height 6
click at [608, 220] on div "**********" at bounding box center [593, 231] width 136 height 339
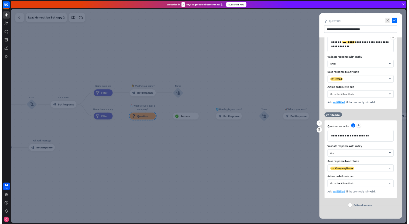
scroll to position [40, 0]
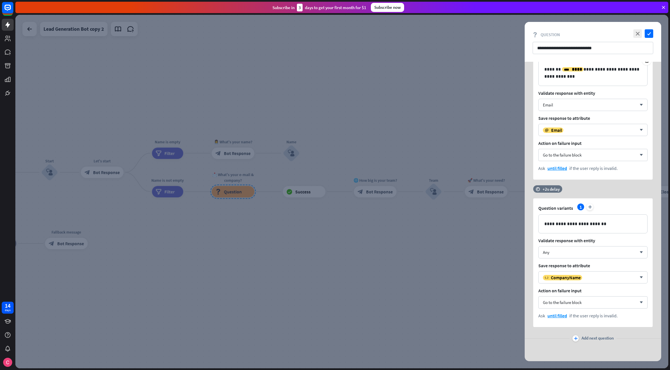
click at [421, 271] on div at bounding box center [341, 191] width 653 height 353
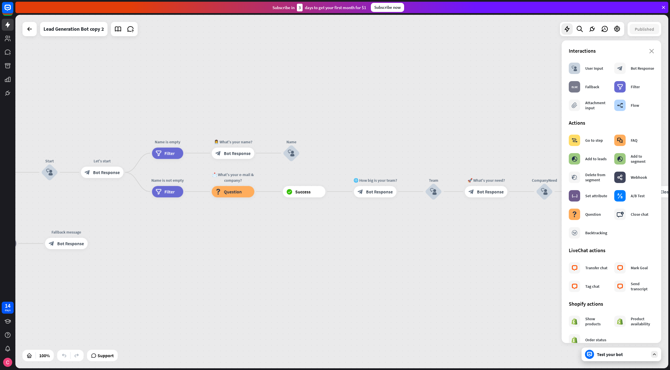
click at [615, 49] on div "Interactions" at bounding box center [611, 50] width 85 height 7
click at [615, 51] on div "close Interactions block_user_input User Input block_bot_response Bot Response …" at bounding box center [612, 191] width 100 height 302
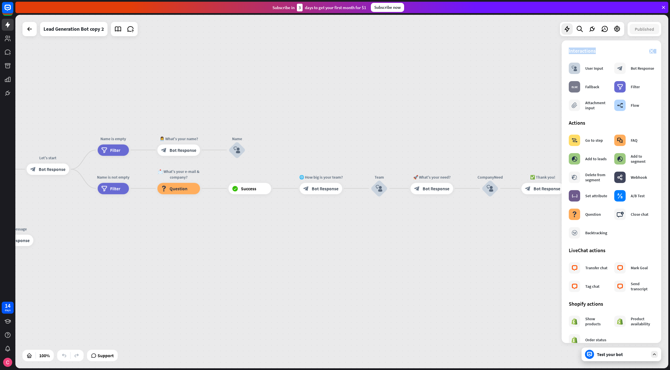
drag, startPoint x: 461, startPoint y: 148, endPoint x: 341, endPoint y: 140, distance: 121.1
click at [341, 140] on div "home_2 Start point Welcome message block_bot_response Bot Response Start block_…" at bounding box center [341, 191] width 653 height 353
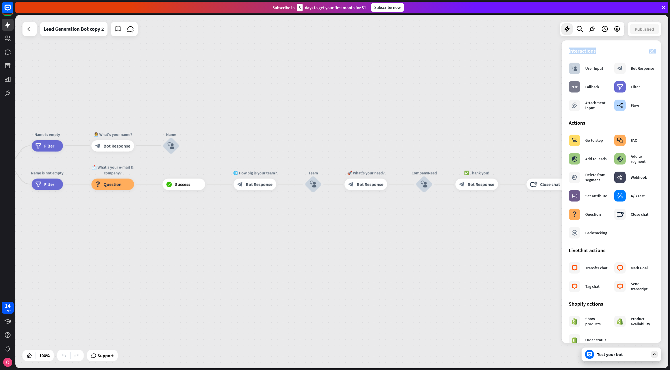
drag, startPoint x: 380, startPoint y: 224, endPoint x: 280, endPoint y: 213, distance: 100.4
click at [280, 213] on div "home_2 Start point Welcome message block_bot_response Bot Response Start block_…" at bounding box center [105, 376] width 653 height 353
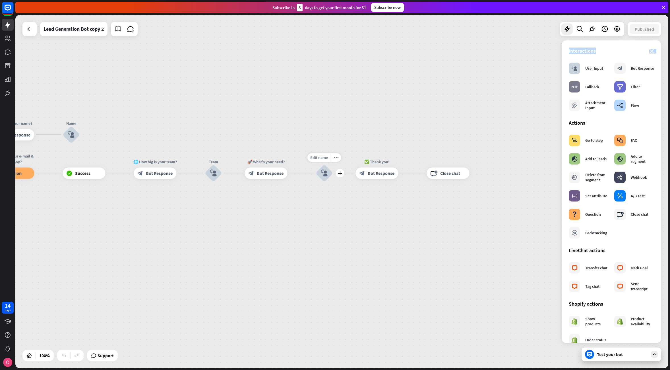
click at [324, 173] on icon "block_user_input" at bounding box center [324, 172] width 7 height 7
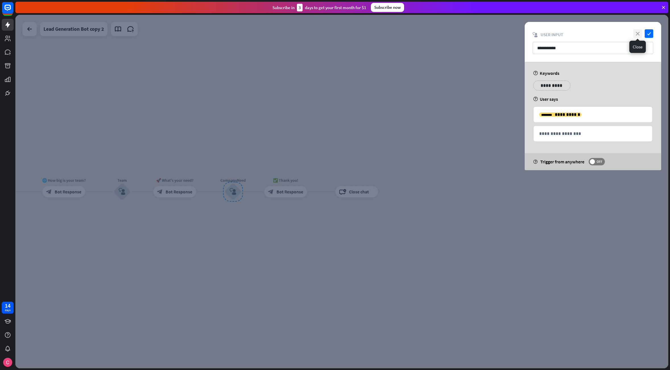
click at [615, 33] on icon "close" at bounding box center [637, 33] width 9 height 9
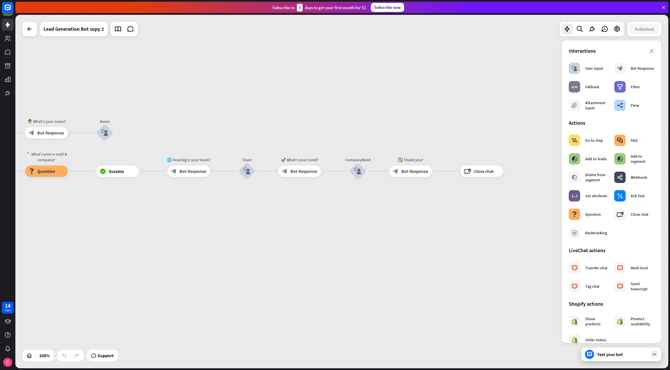
drag, startPoint x: 296, startPoint y: 134, endPoint x: 510, endPoint y: 114, distance: 214.8
click at [506, 113] on div "home_2 Start point Welcome message block_bot_response Bot Response Start block_…" at bounding box center [341, 191] width 653 height 353
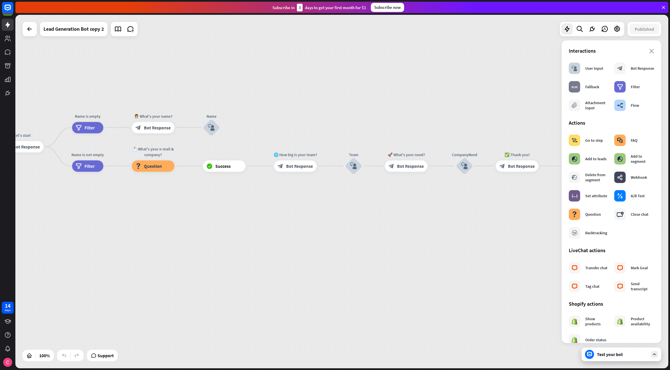
drag, startPoint x: 173, startPoint y: 211, endPoint x: 311, endPoint y: 199, distance: 138.7
click at [311, 199] on div "home_2 Start point Welcome message block_bot_response Bot Response Start block_…" at bounding box center [145, 358] width 653 height 353
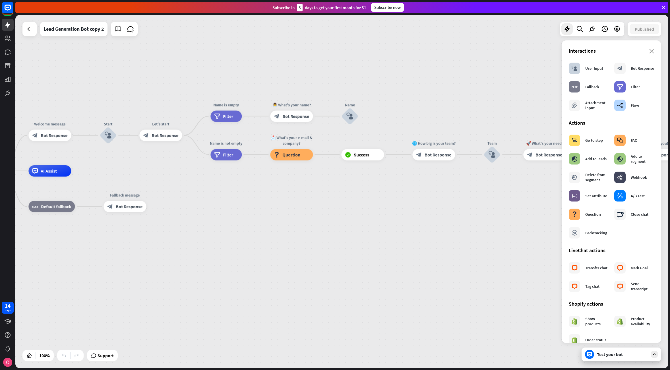
drag, startPoint x: 130, startPoint y: 229, endPoint x: 225, endPoint y: 215, distance: 96.3
click at [225, 215] on div "home_2 Start point Welcome message block_bot_response Bot Response Start block_…" at bounding box center [283, 347] width 653 height 353
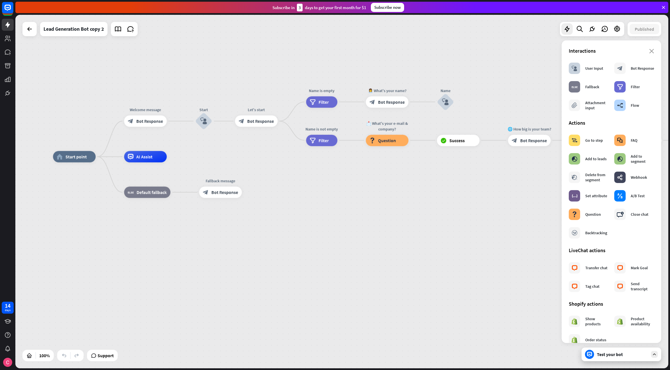
click at [615, 350] on icon at bounding box center [654, 353] width 5 height 5
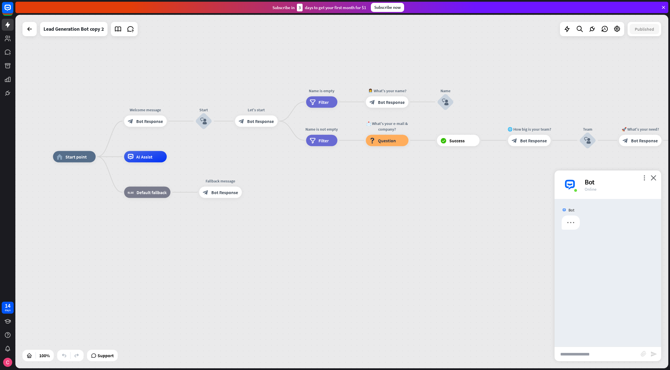
click at [586, 350] on input "text" at bounding box center [597, 354] width 86 height 14
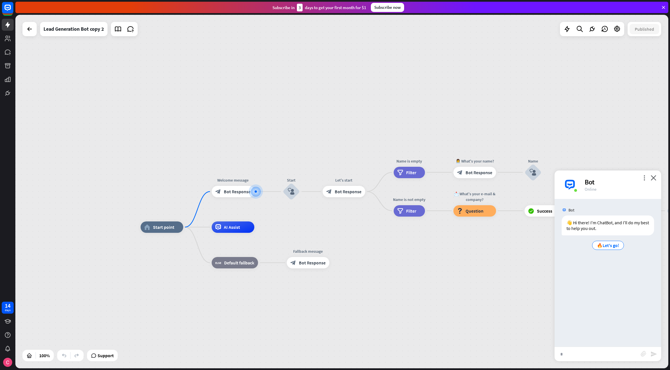
type input "**"
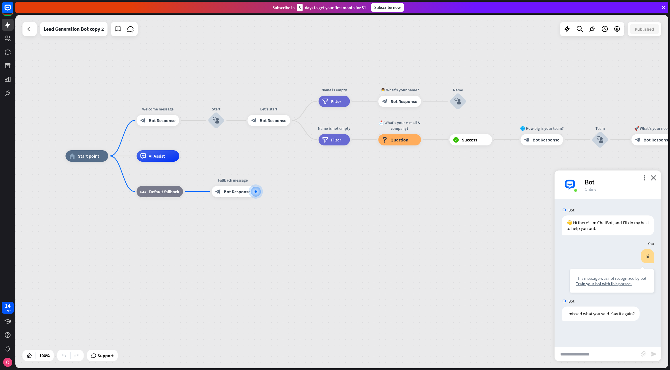
click at [615, 178] on div "Bot" at bounding box center [620, 181] width 70 height 9
click at [615, 178] on icon "close" at bounding box center [654, 177] width 6 height 5
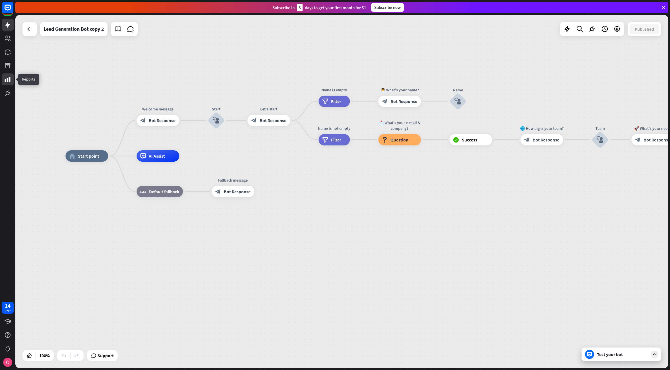
click at [9, 80] on icon at bounding box center [8, 79] width 6 height 5
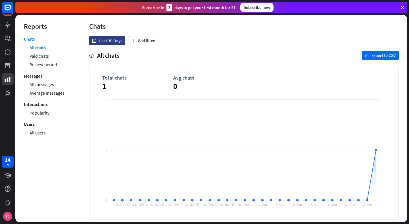
scroll to position [3, 0]
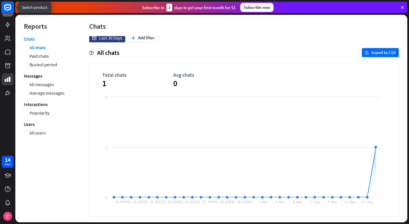
click at [9, 13] on rect at bounding box center [7, 7] width 13 height 13
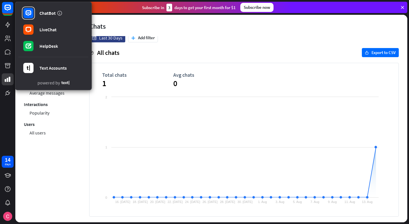
click at [47, 160] on div "Chats All chats Paid chats Busiest period Messages All messages Average message…" at bounding box center [48, 126] width 48 height 181
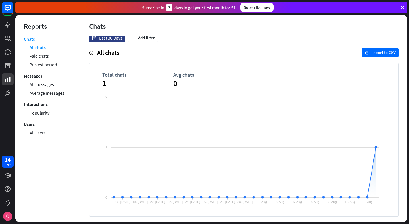
click at [65, 162] on div "Chats All chats Paid chats Busiest period Messages All messages Average message…" at bounding box center [48, 126] width 48 height 181
click at [4, 37] on icon at bounding box center [7, 38] width 7 height 7
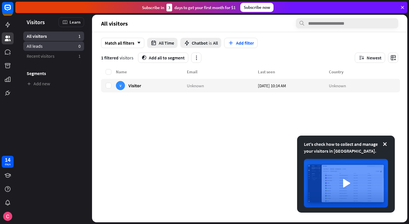
click at [44, 47] on link "All leads 0" at bounding box center [53, 46] width 61 height 9
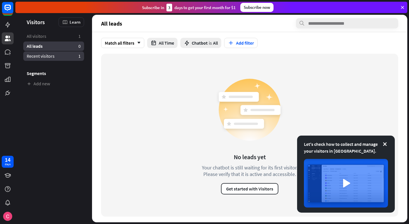
click at [40, 57] on span "Recent visitors" at bounding box center [41, 56] width 28 height 6
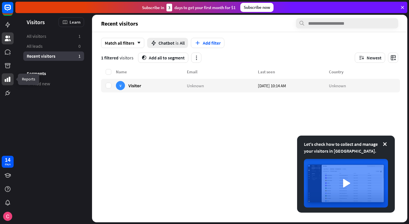
click at [9, 83] on link at bounding box center [8, 79] width 12 height 12
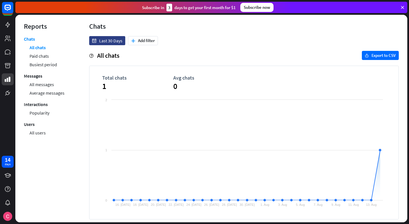
click at [29, 26] on div "Reports" at bounding box center [48, 26] width 48 height 9
click at [40, 27] on div "Reports" at bounding box center [48, 26] width 48 height 9
click at [8, 51] on icon at bounding box center [8, 51] width 6 height 5
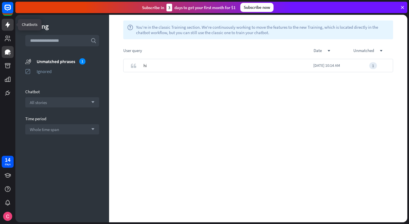
click at [7, 24] on icon at bounding box center [7, 25] width 5 height 6
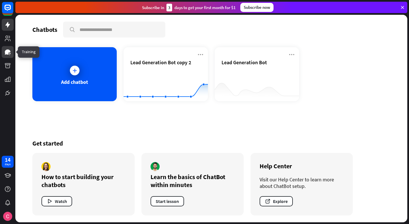
click at [9, 55] on icon at bounding box center [7, 52] width 7 height 7
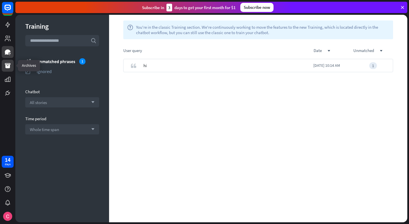
click at [7, 70] on link at bounding box center [8, 66] width 12 height 12
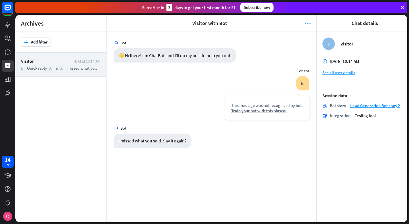
click at [309, 25] on icon "more_horiz" at bounding box center [308, 23] width 6 height 6
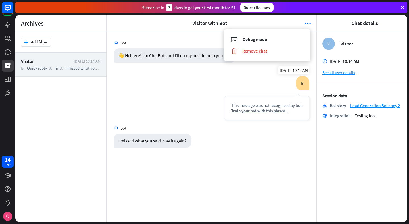
click at [254, 82] on div "hi This message was not recognized by bot. Train your bot with this phrase." at bounding box center [267, 98] width 85 height 44
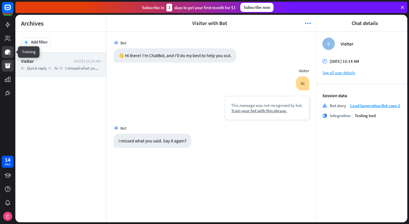
click at [8, 55] on icon at bounding box center [7, 52] width 7 height 7
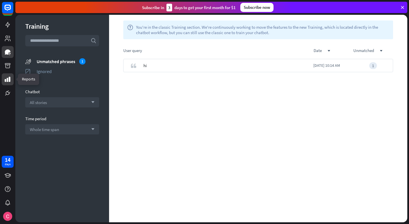
click at [5, 80] on icon at bounding box center [8, 79] width 6 height 5
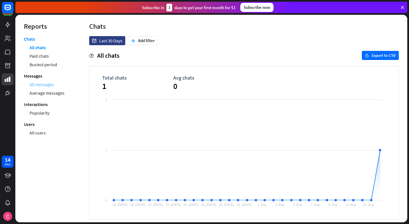
click at [41, 88] on link "All messages" at bounding box center [42, 84] width 24 height 9
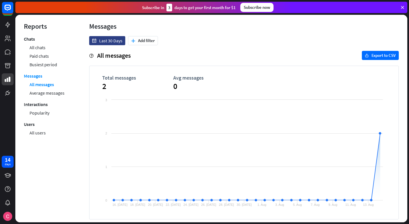
scroll to position [3, 0]
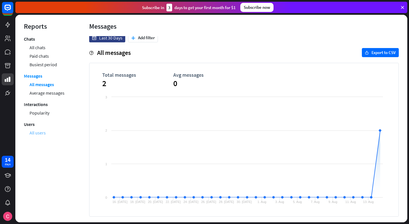
click at [34, 132] on link "All users" at bounding box center [38, 133] width 16 height 9
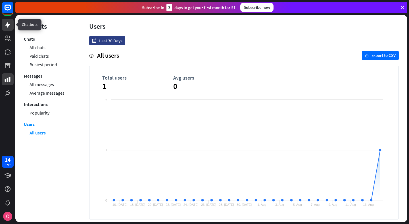
click at [11, 25] on link at bounding box center [8, 25] width 12 height 12
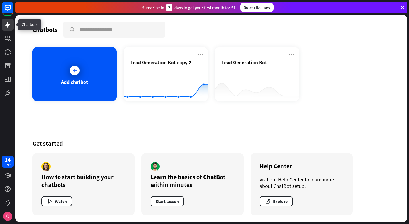
click at [8, 23] on icon at bounding box center [7, 24] width 7 height 7
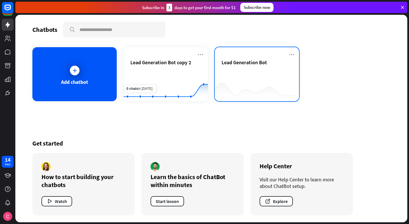
click at [247, 79] on div at bounding box center [257, 90] width 84 height 22
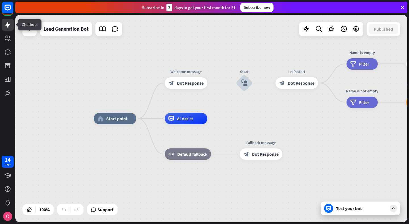
click at [10, 26] on icon at bounding box center [7, 24] width 7 height 7
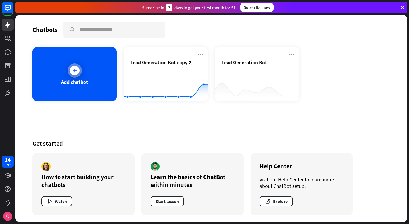
click at [76, 69] on icon at bounding box center [75, 71] width 6 height 6
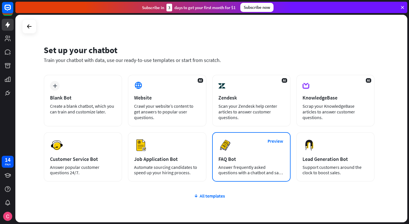
click at [253, 151] on div "Preview FAQ Bot [PERSON_NAME] frequently asked questions with a chatbot and sav…" at bounding box center [251, 156] width 78 height 49
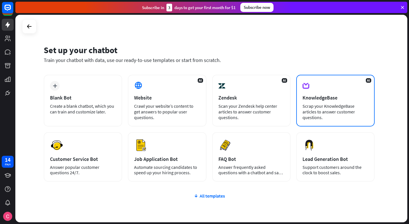
click at [326, 96] on div "KnowledgeBase" at bounding box center [336, 97] width 66 height 7
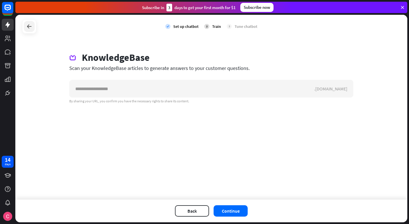
click at [27, 24] on icon at bounding box center [29, 26] width 7 height 7
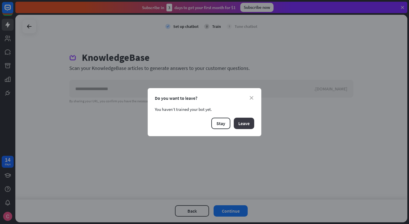
click at [241, 126] on button "Leave" at bounding box center [244, 123] width 20 height 11
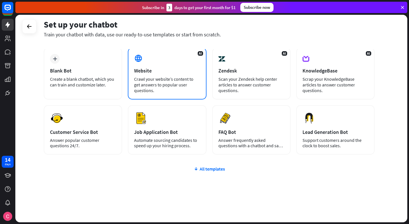
scroll to position [26, 0]
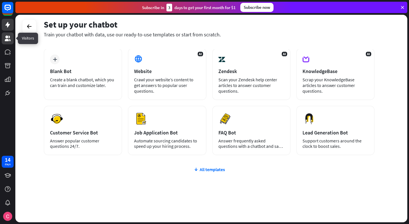
click at [7, 41] on icon at bounding box center [8, 39] width 6 height 6
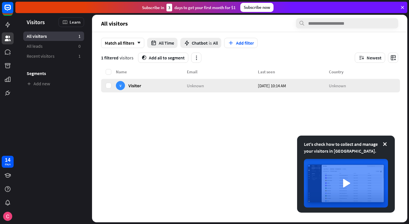
click at [151, 88] on div "V Visitor" at bounding box center [151, 86] width 71 height 14
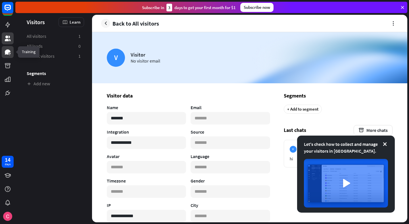
click at [10, 55] on icon at bounding box center [7, 52] width 7 height 7
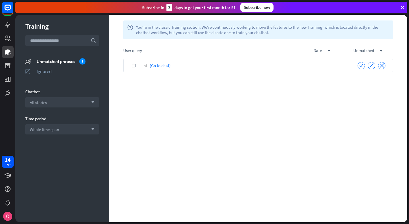
click at [196, 68] on div "hi (Go to chat)" at bounding box center [247, 65] width 207 height 13
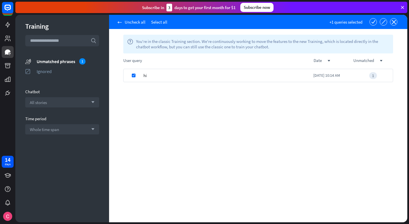
click at [169, 78] on div "hi" at bounding box center [229, 75] width 170 height 13
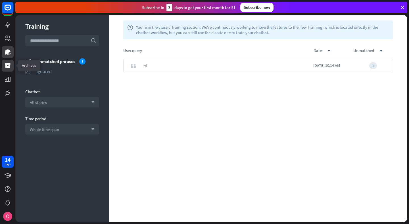
click at [8, 64] on icon at bounding box center [7, 65] width 7 height 7
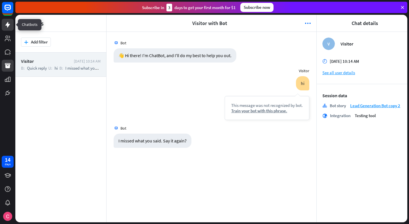
click at [11, 26] on icon at bounding box center [7, 24] width 7 height 7
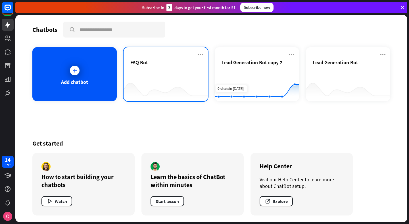
click at [164, 67] on div "FAQ Bot" at bounding box center [166, 69] width 71 height 20
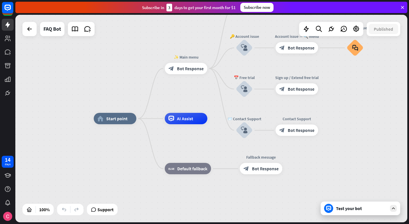
drag, startPoint x: 204, startPoint y: 98, endPoint x: 185, endPoint y: 76, distance: 29.2
click at [185, 77] on div "home_2 Start point ✨ Main menu block_bot_response Bot Response 💲 Subscription b…" at bounding box center [211, 119] width 392 height 208
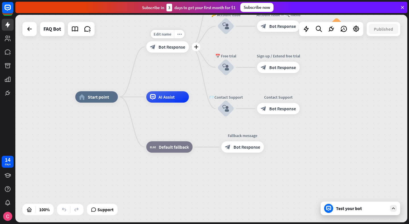
drag, startPoint x: 150, startPoint y: 51, endPoint x: 134, endPoint y: 88, distance: 41.0
click at [134, 88] on div "home_2 Start point Edit name more_horiz plus ✨ Main menu block_bot_response Bot…" at bounding box center [211, 119] width 392 height 208
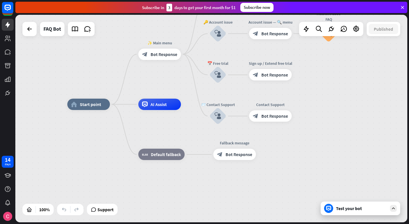
drag, startPoint x: 134, startPoint y: 88, endPoint x: 113, endPoint y: 108, distance: 29.0
click at [113, 110] on div "Edit name more_horiz plus home_2 Start point ✨ Main menu block_bot_response Bot…" at bounding box center [211, 119] width 392 height 208
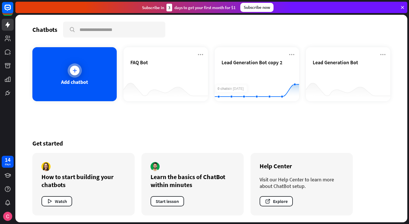
click at [103, 60] on div "Add chatbot" at bounding box center [74, 74] width 84 height 54
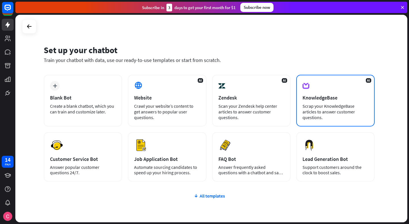
click at [345, 99] on div "KnowledgeBase" at bounding box center [336, 97] width 66 height 7
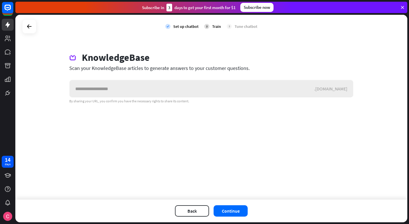
click at [165, 91] on input "text" at bounding box center [192, 88] width 245 height 17
type input "**********"
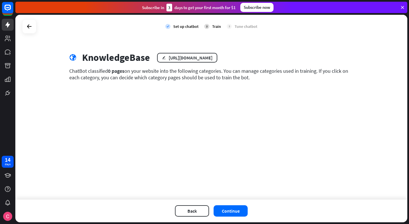
drag, startPoint x: 212, startPoint y: 98, endPoint x: 212, endPoint y: 68, distance: 30.1
click at [212, 68] on div "check Set up chatbot 2 Train 3 Tune chatbot globe KnowledgeBase edit [URL][DOMA…" at bounding box center [211, 107] width 392 height 185
click at [212, 68] on div "ChatBot classified 0 pages on your website into the following categories. You c…" at bounding box center [211, 74] width 284 height 13
click at [204, 209] on button "Back" at bounding box center [192, 210] width 34 height 11
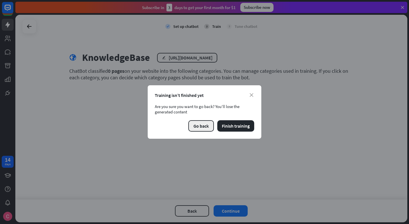
click at [212, 129] on button "Go back" at bounding box center [202, 125] width 26 height 11
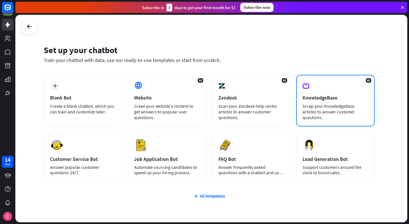
click at [322, 102] on div "AI KnowledgeBase Scrap your KnowledgeBase articles to answer customer questions." at bounding box center [336, 101] width 78 height 52
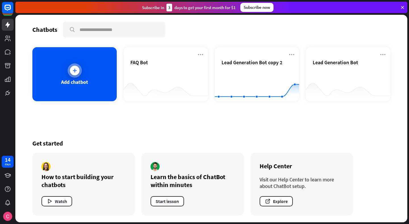
click at [72, 74] on div at bounding box center [75, 71] width 10 height 10
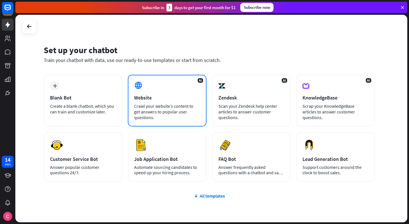
click at [168, 99] on div "Website" at bounding box center [167, 97] width 66 height 7
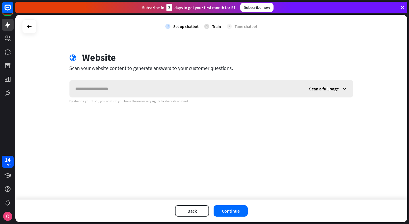
click at [190, 88] on input "text" at bounding box center [187, 88] width 234 height 17
click at [316, 95] on div "Scan a full page" at bounding box center [329, 88] width 50 height 17
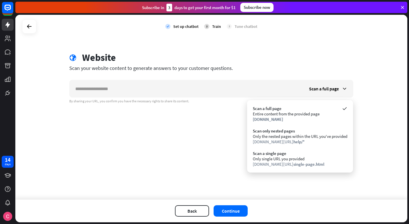
click at [240, 115] on div "check Set up chatbot 2 Train 3 Tune chatbot globe Website Scan your website con…" at bounding box center [211, 107] width 392 height 185
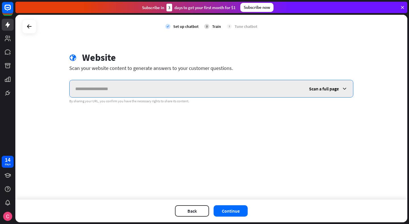
click at [216, 90] on input "text" at bounding box center [187, 88] width 234 height 17
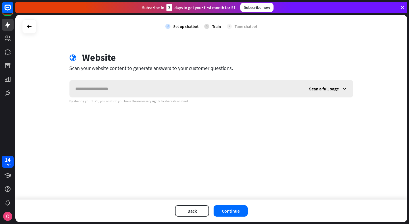
click at [327, 90] on span "Scan a full page" at bounding box center [324, 89] width 30 height 6
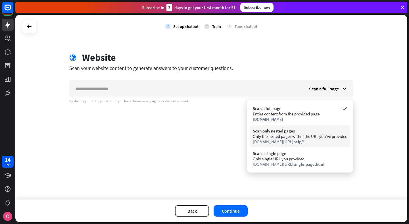
click at [326, 142] on div "[DOMAIN_NAME][URL] help/*" at bounding box center [300, 141] width 95 height 5
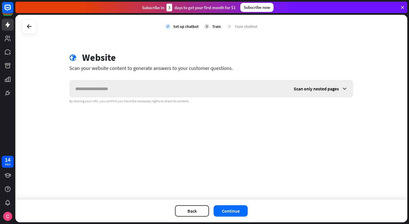
click at [313, 81] on div "Scan only nested pages" at bounding box center [320, 88] width 65 height 17
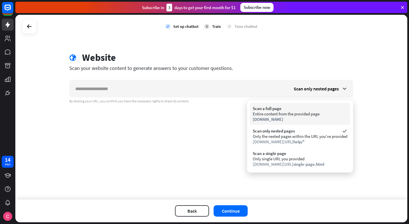
click at [288, 107] on div "Scan a full page" at bounding box center [300, 108] width 95 height 5
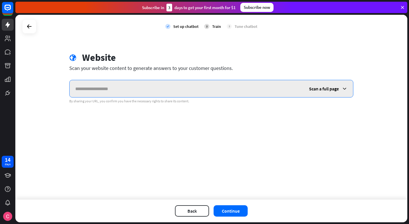
click at [241, 90] on input "text" at bounding box center [187, 88] width 234 height 17
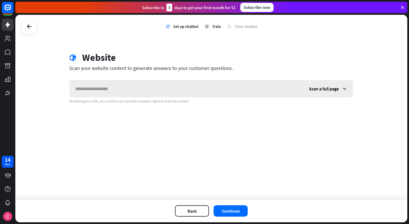
click at [330, 91] on span "Scan a full page" at bounding box center [324, 89] width 30 height 6
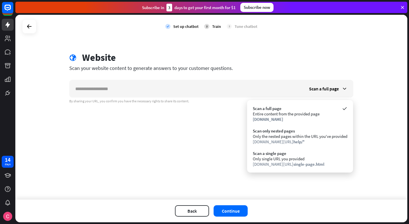
click at [313, 130] on div "Scan only nested pages" at bounding box center [300, 130] width 95 height 5
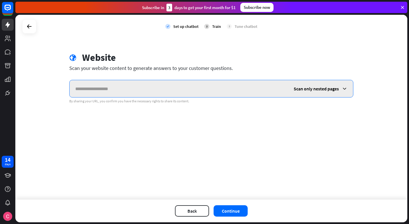
click at [244, 90] on input "text" at bounding box center [179, 88] width 219 height 17
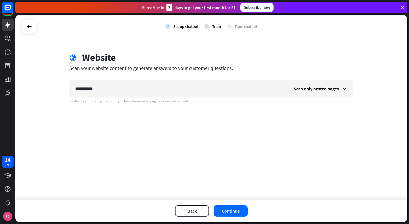
drag, startPoint x: 242, startPoint y: 211, endPoint x: 336, endPoint y: 55, distance: 181.4
click at [336, 55] on div "**********" at bounding box center [211, 119] width 392 height 208
click at [368, 20] on div "check Set up chatbot 2 Train 3 Tune chatbot" at bounding box center [211, 26] width 392 height 23
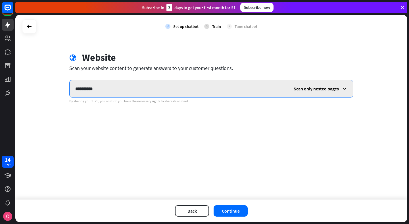
click at [161, 89] on input "**********" at bounding box center [179, 88] width 219 height 17
paste input "**********"
type input "**********"
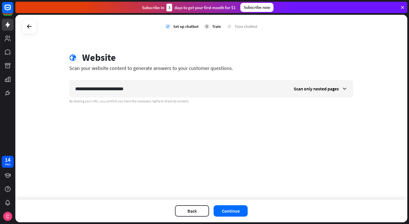
click at [334, 74] on div "**********" at bounding box center [212, 78] width 298 height 52
click at [323, 91] on span "Scan only nested pages" at bounding box center [316, 89] width 45 height 6
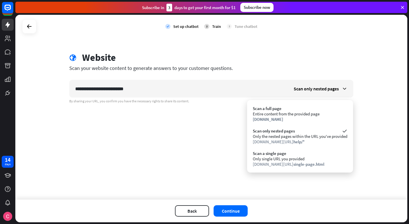
click at [308, 107] on div "Scan a full page" at bounding box center [300, 108] width 95 height 5
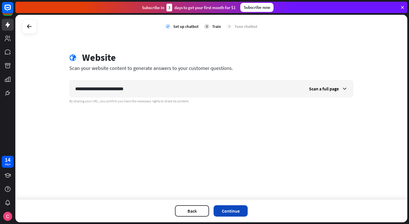
click at [230, 210] on button "Continue" at bounding box center [231, 210] width 34 height 11
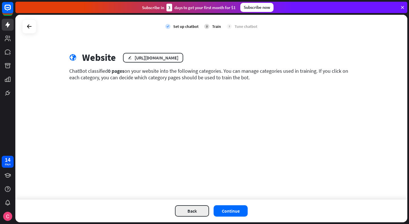
click at [188, 210] on button "Back" at bounding box center [192, 210] width 34 height 11
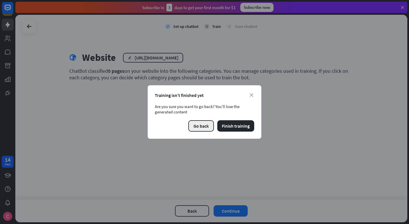
click at [200, 123] on button "Go back" at bounding box center [202, 125] width 26 height 11
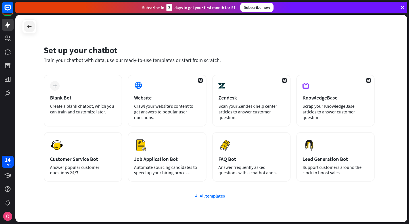
click at [26, 26] on icon at bounding box center [29, 26] width 7 height 7
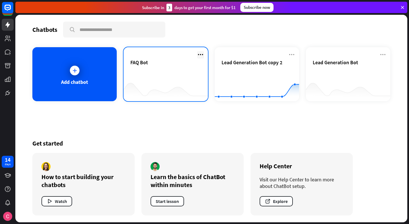
click at [203, 55] on icon at bounding box center [200, 54] width 7 height 7
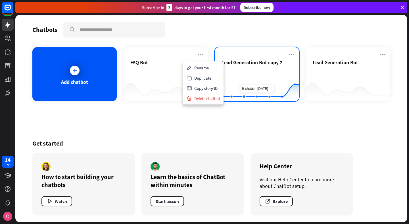
click at [257, 69] on icon "Created with Highcharts 10.1.0 0 1 2" at bounding box center [257, 87] width 84 height 36
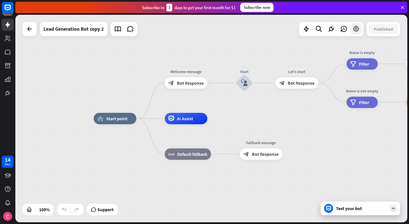
click at [355, 31] on icon at bounding box center [356, 28] width 7 height 7
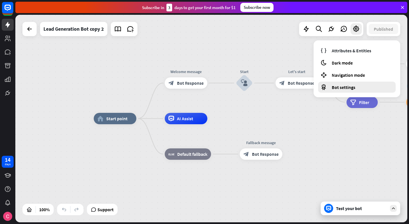
click at [340, 89] on span "Bot settings" at bounding box center [344, 87] width 24 height 6
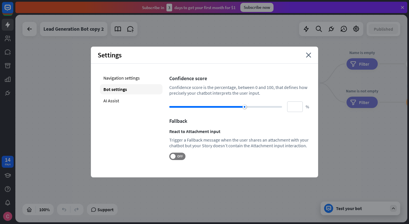
click at [129, 84] on div "Bot settings" at bounding box center [131, 89] width 63 height 10
click at [126, 77] on div "Navigation settings" at bounding box center [131, 78] width 63 height 10
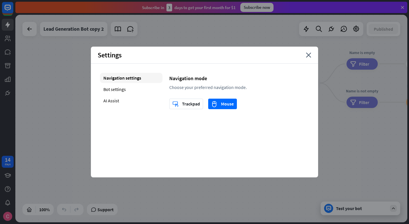
click at [119, 95] on div "Navigation settings Bot settings AI Assist" at bounding box center [131, 91] width 63 height 36
click at [117, 99] on div "AI Assist" at bounding box center [131, 101] width 63 height 10
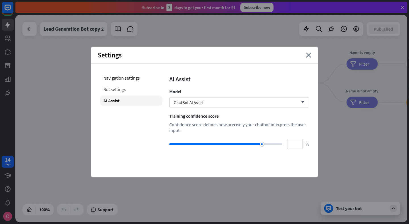
click at [119, 86] on div "Bot settings" at bounding box center [131, 89] width 63 height 10
type input "**"
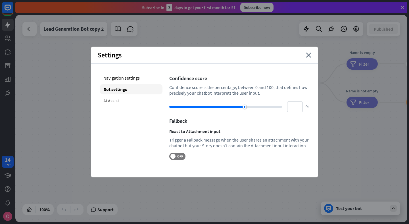
click at [114, 101] on div "AI Assist" at bounding box center [131, 101] width 63 height 10
type input "**"
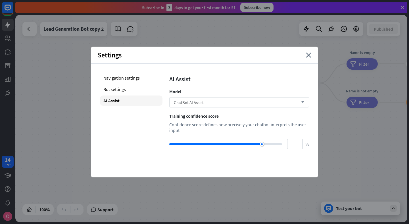
click at [213, 104] on div "ChatBot AI Assist arrow_down" at bounding box center [239, 102] width 140 height 10
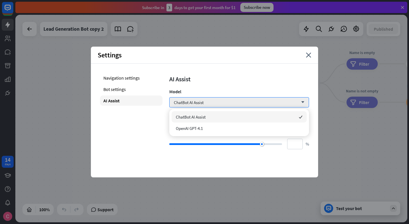
click at [245, 84] on div "AI Assist Model ChatBot AI Assist arrow_down Training confidence score Confiden…" at bounding box center [239, 111] width 140 height 76
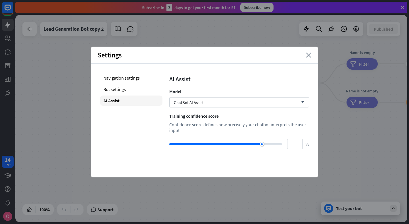
click at [309, 54] on icon "close" at bounding box center [308, 55] width 5 height 5
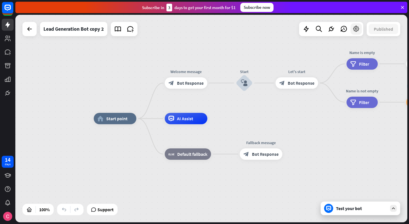
click at [355, 31] on icon at bounding box center [356, 28] width 7 height 7
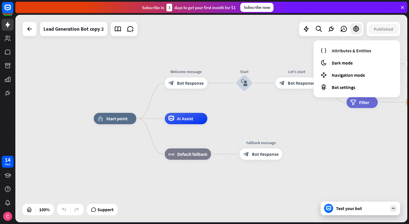
click at [262, 54] on div "home_2 Start point Welcome message block_bot_response Bot Response Start block_…" at bounding box center [211, 119] width 392 height 208
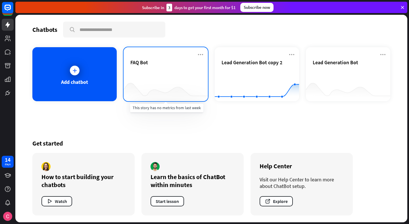
click at [158, 82] on div at bounding box center [166, 90] width 84 height 22
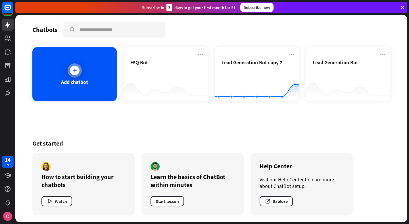
click at [93, 92] on div "Add chatbot" at bounding box center [74, 74] width 84 height 54
